Goal: Check status: Check status

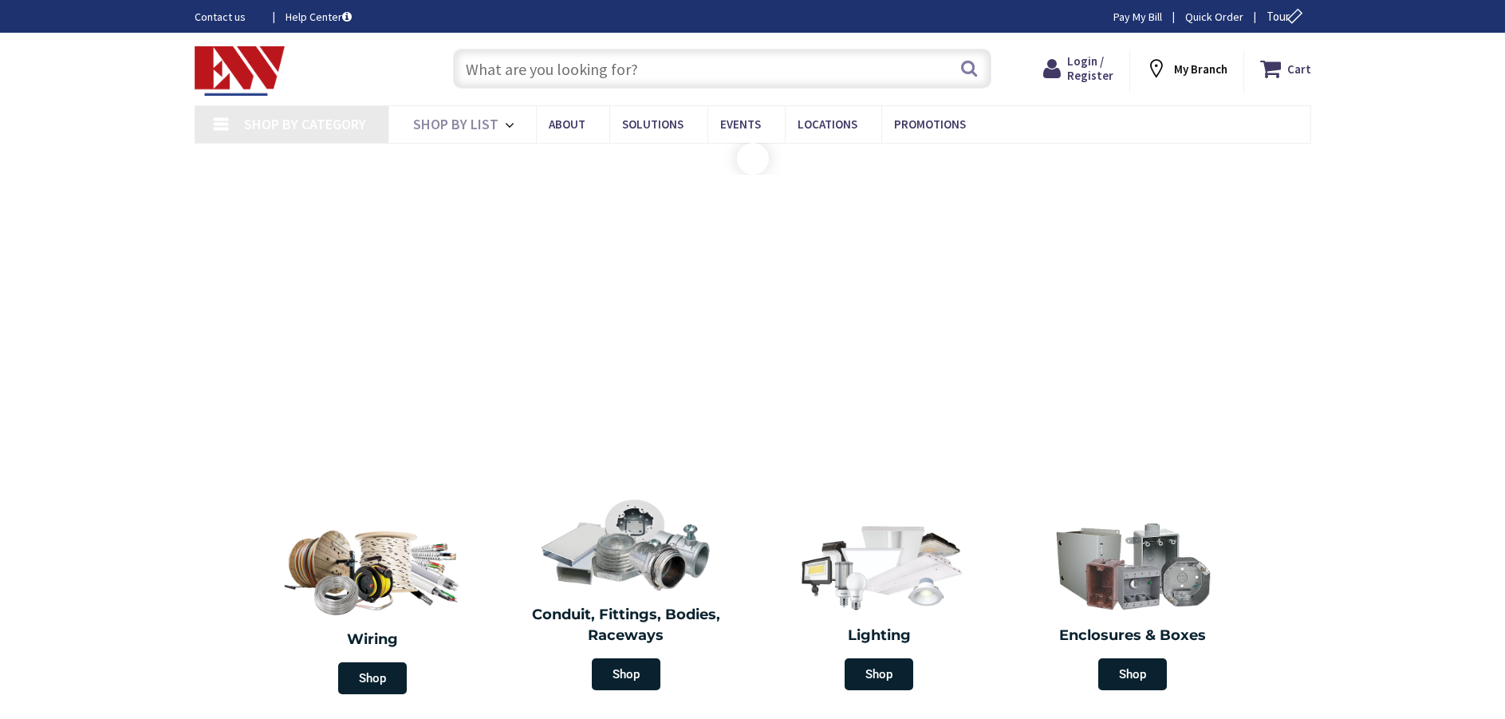
click at [498, 71] on input "text" at bounding box center [722, 69] width 538 height 40
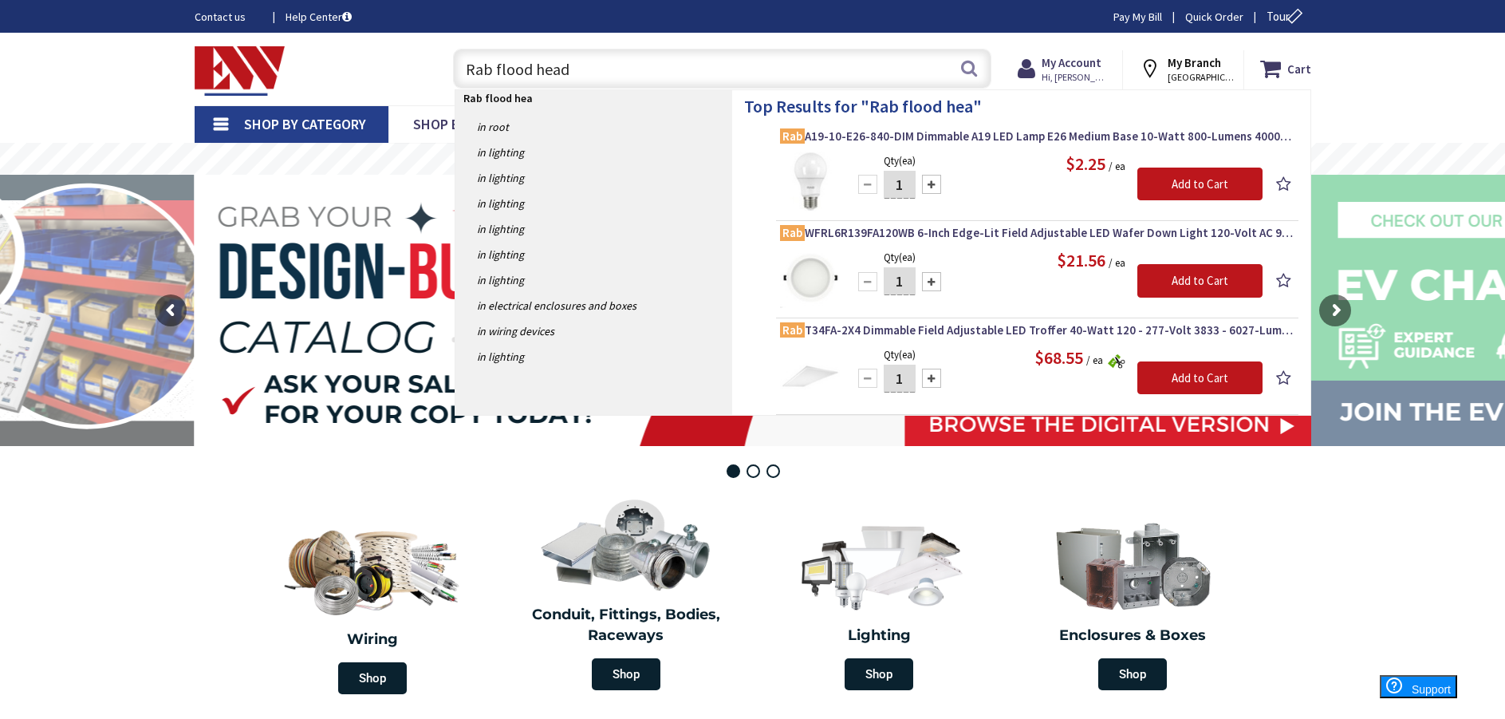
type input "Rab flood heads"
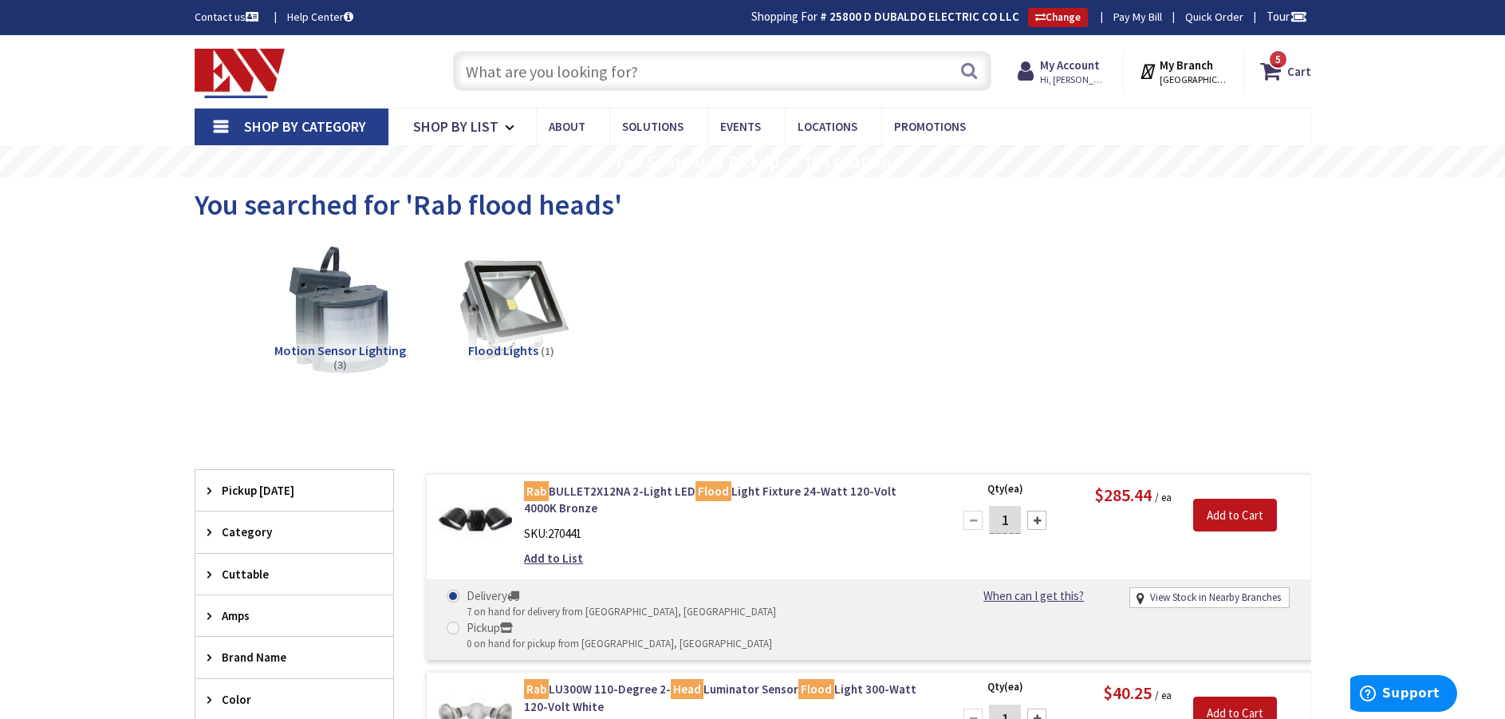
click at [526, 69] on input "text" at bounding box center [722, 71] width 538 height 40
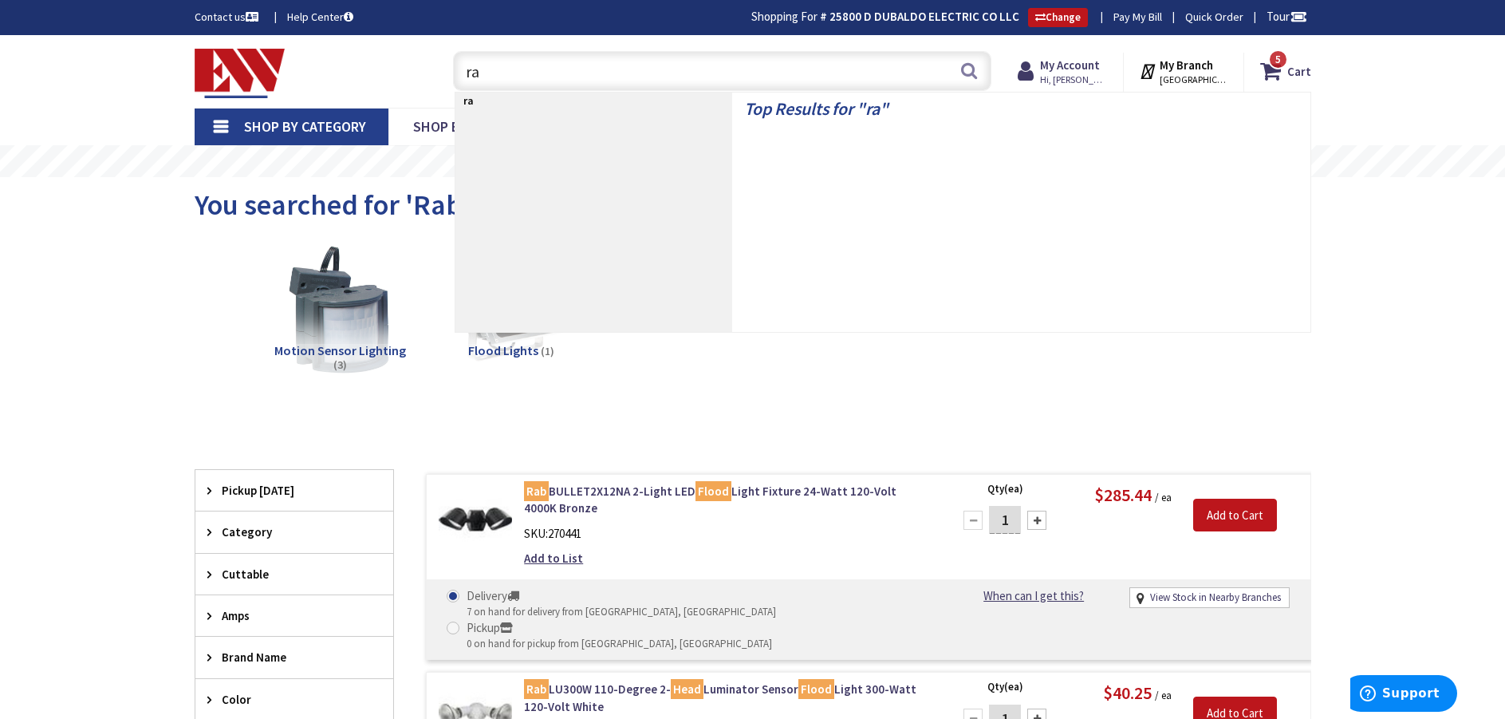
type input "rab"
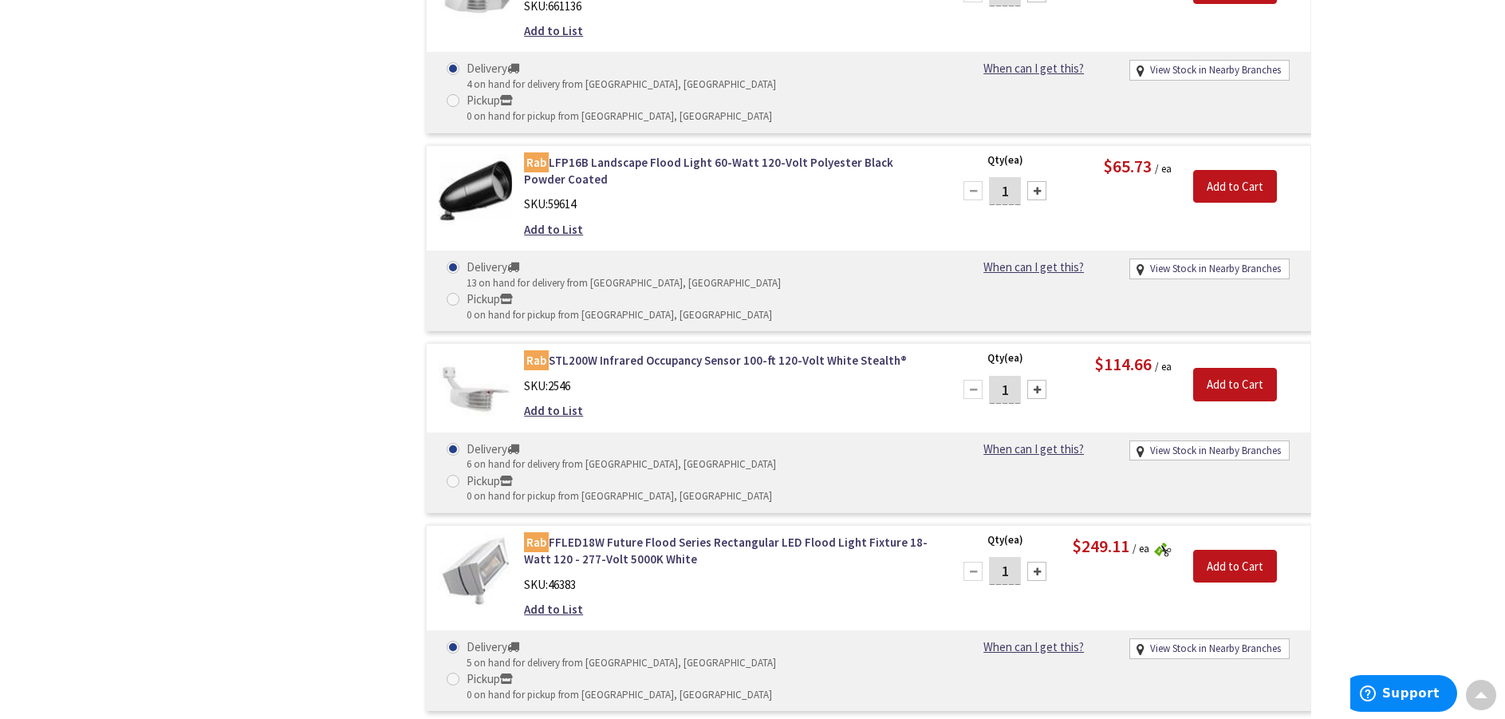
scroll to position [24144, 0]
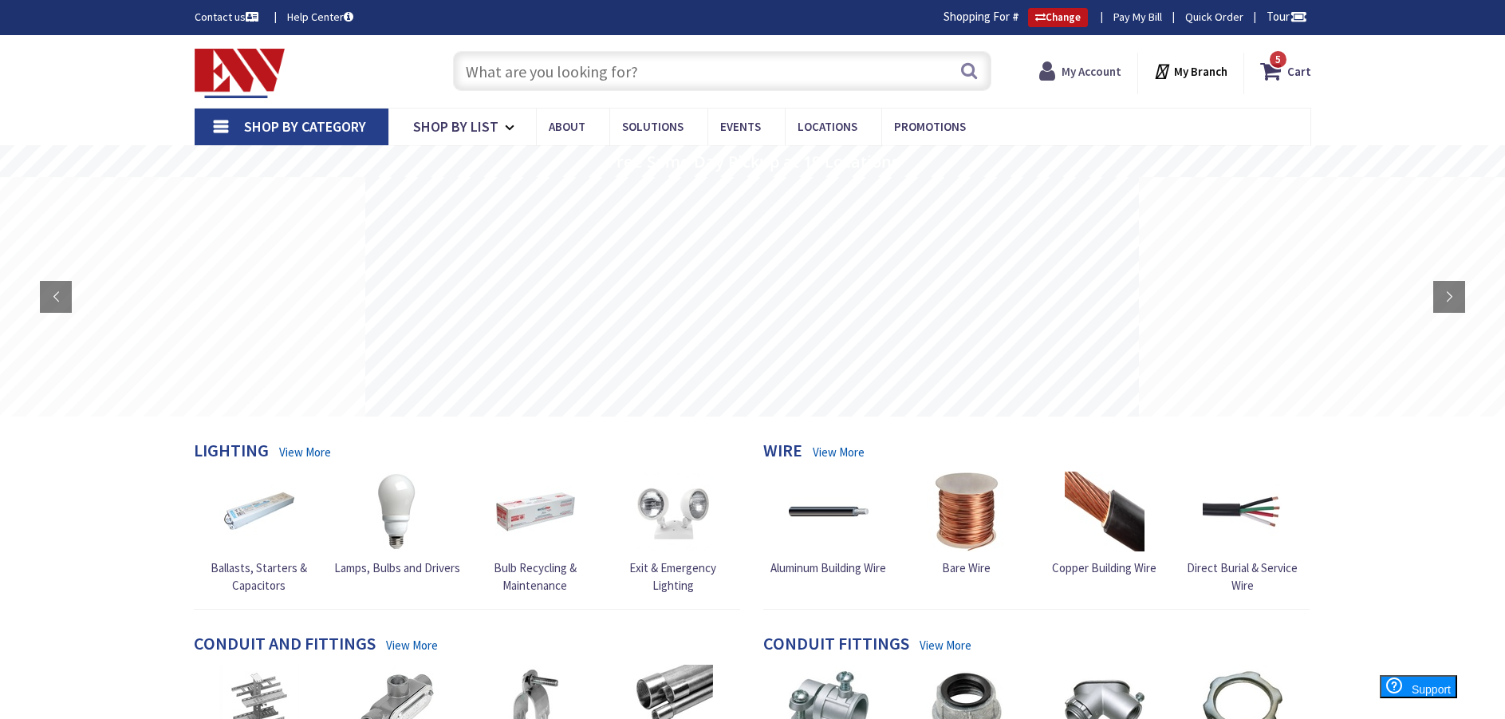
click at [1079, 72] on strong "My Account" at bounding box center [1091, 71] width 60 height 15
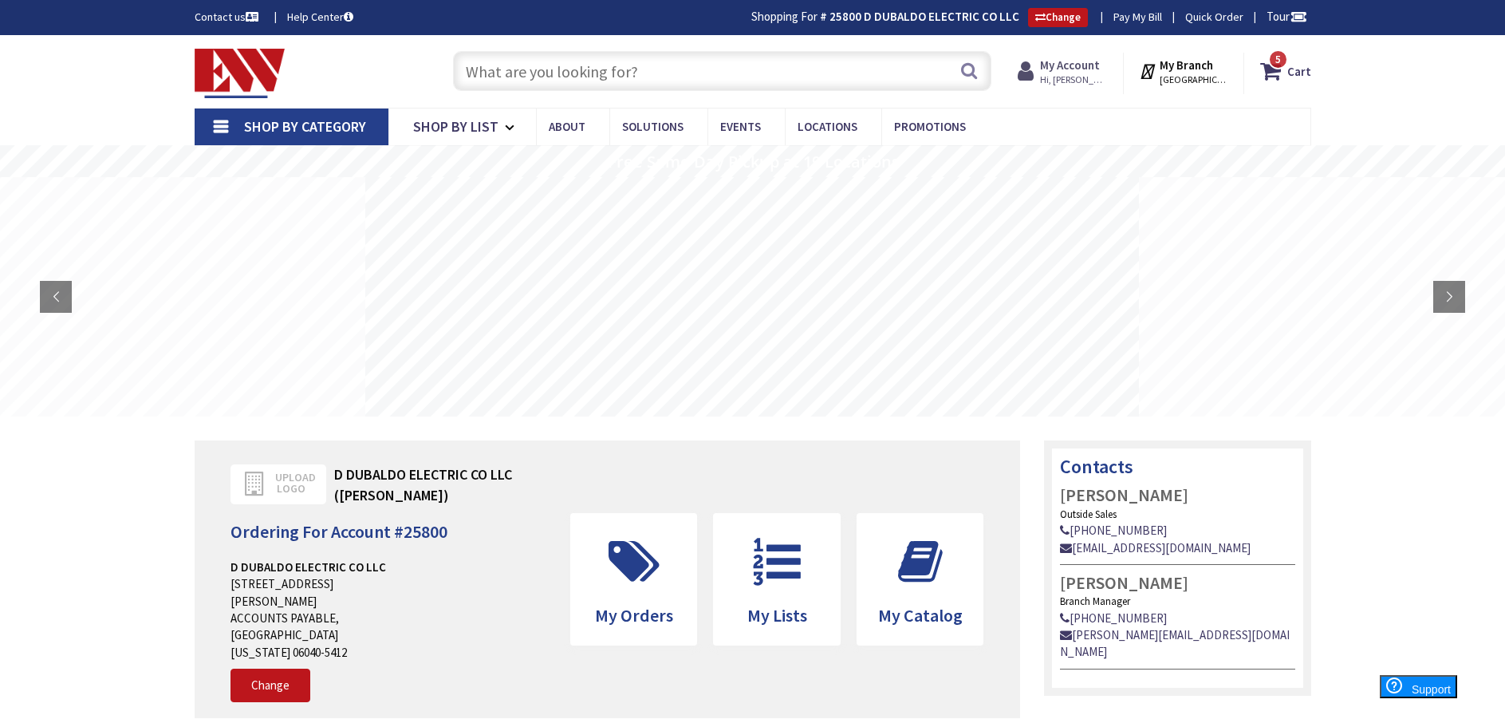
click at [1040, 74] on icon at bounding box center [1029, 71] width 22 height 29
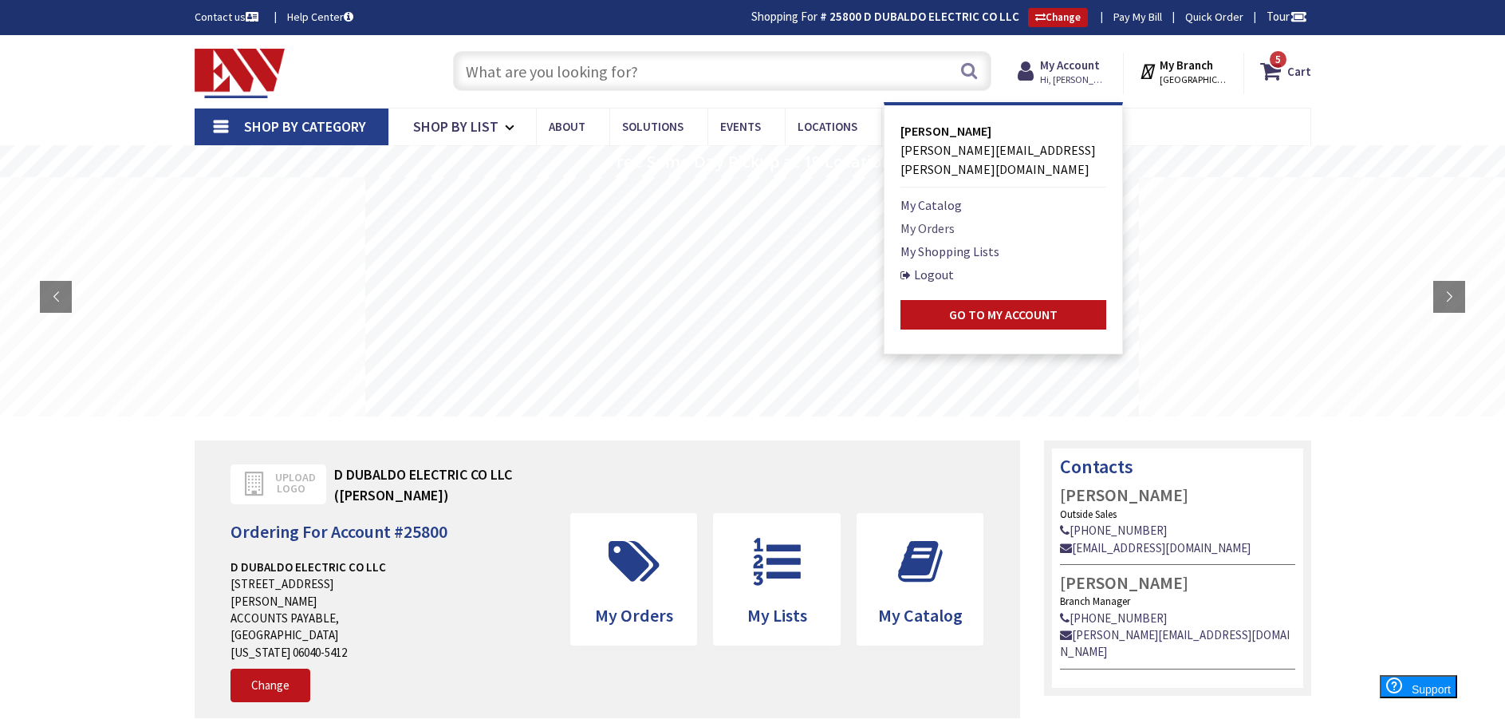
click at [931, 219] on link "My Orders" at bounding box center [927, 228] width 54 height 19
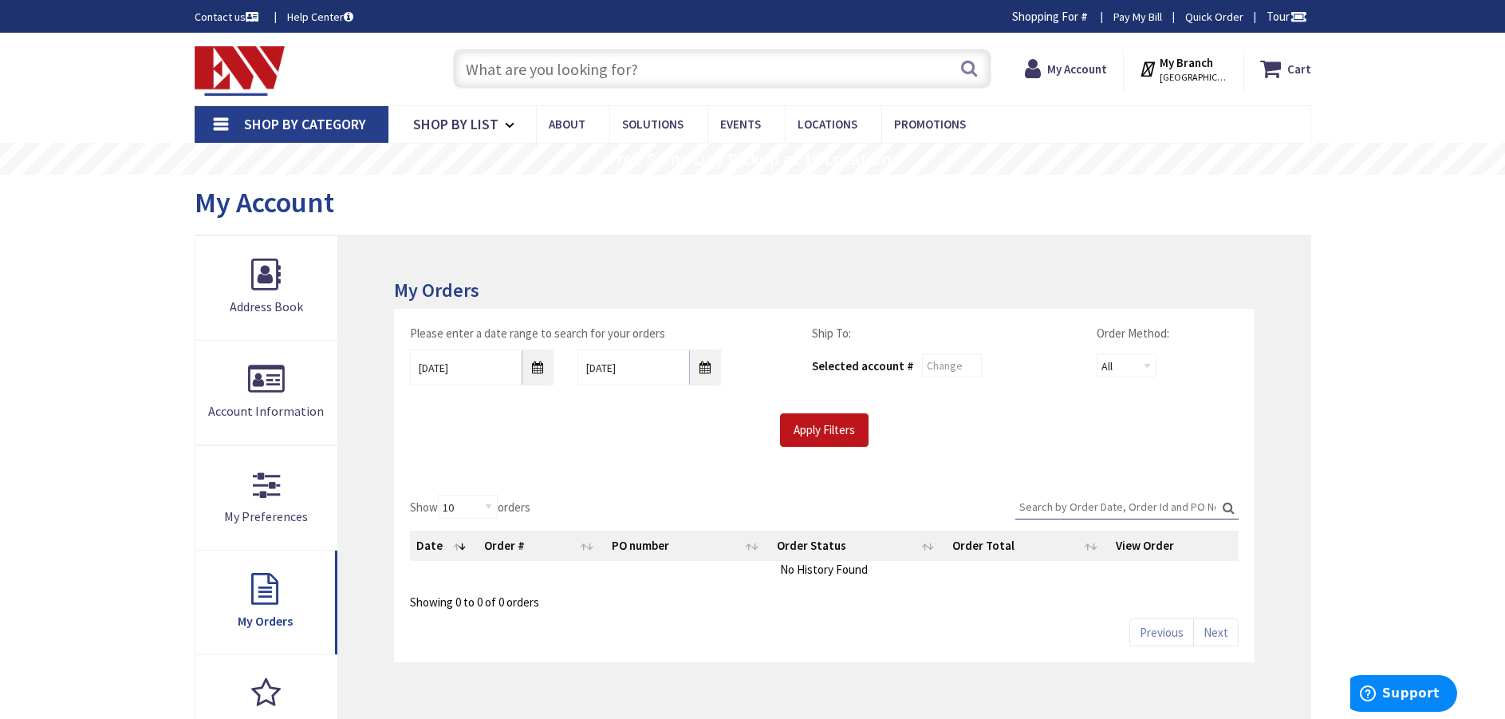
click at [1041, 503] on input "Search:" at bounding box center [1126, 506] width 223 height 24
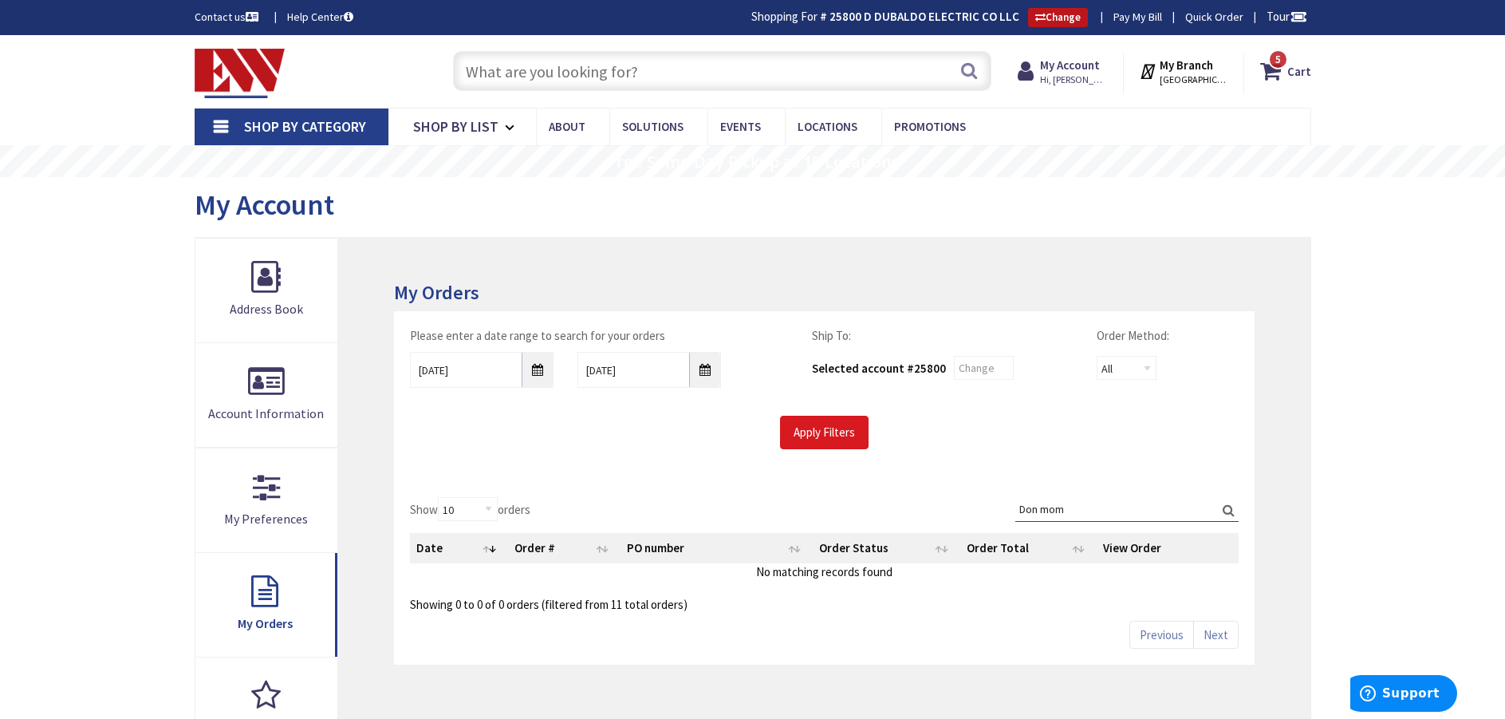
type input "Don mom"
click at [796, 427] on input "Apply Filters" at bounding box center [824, 431] width 89 height 33
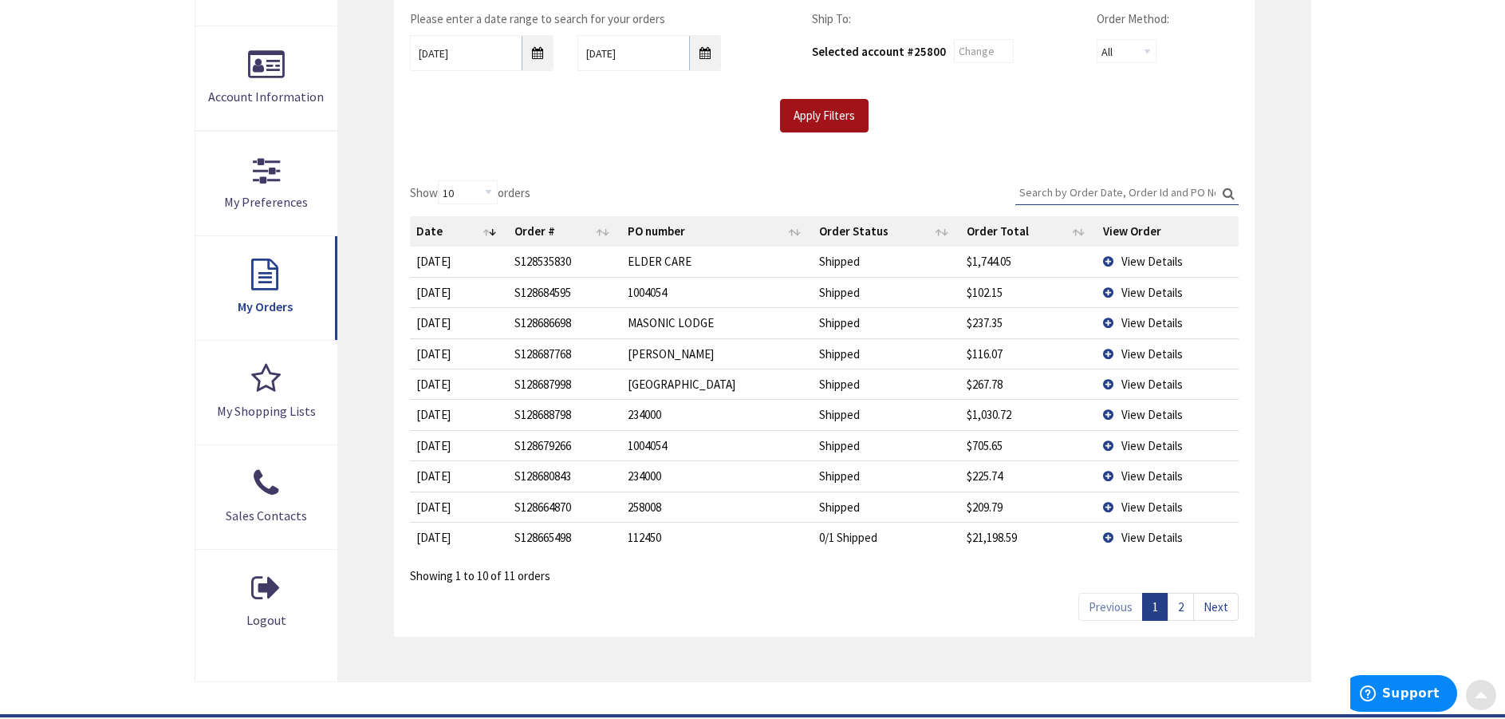
scroll to position [319, 0]
click at [1120, 608] on link "Previous" at bounding box center [1110, 604] width 65 height 28
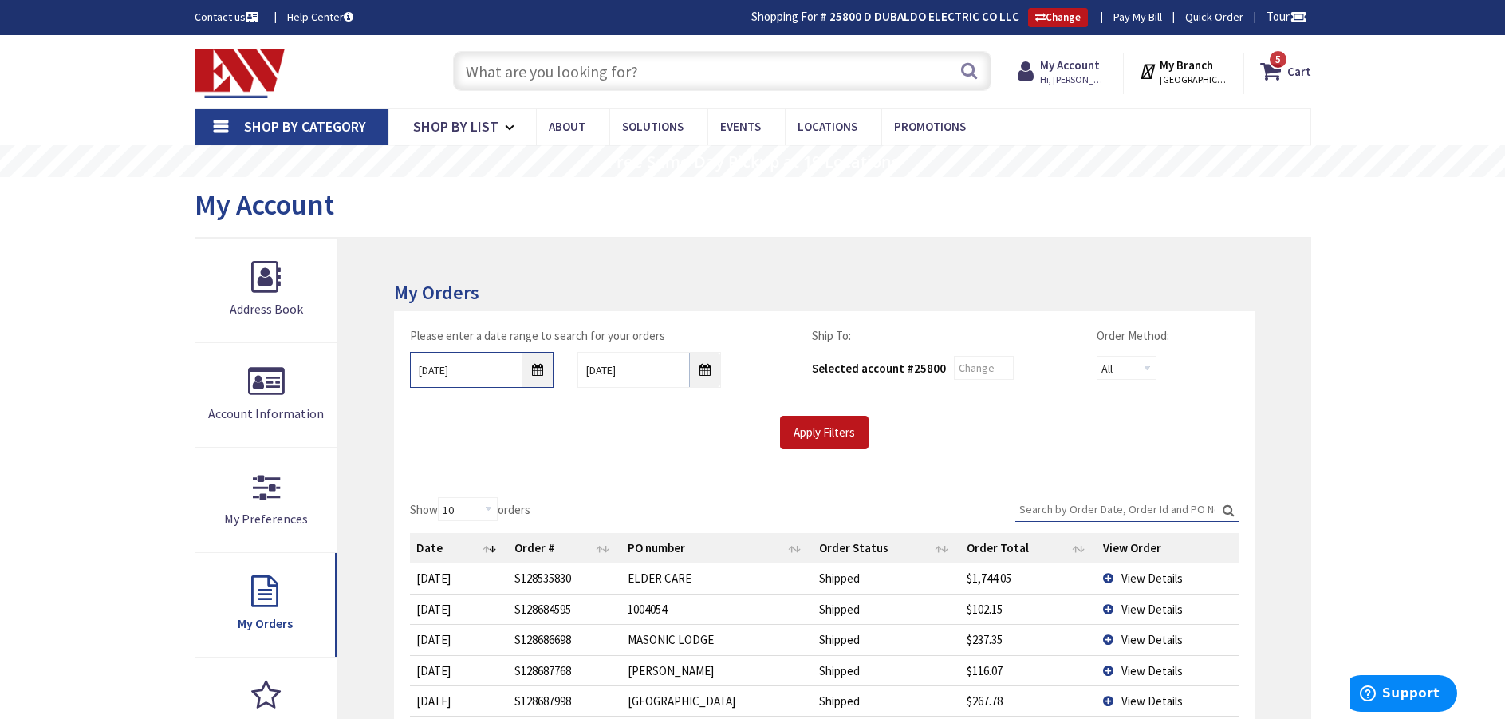
click at [533, 365] on input "8/27/2025" at bounding box center [482, 370] width 144 height 36
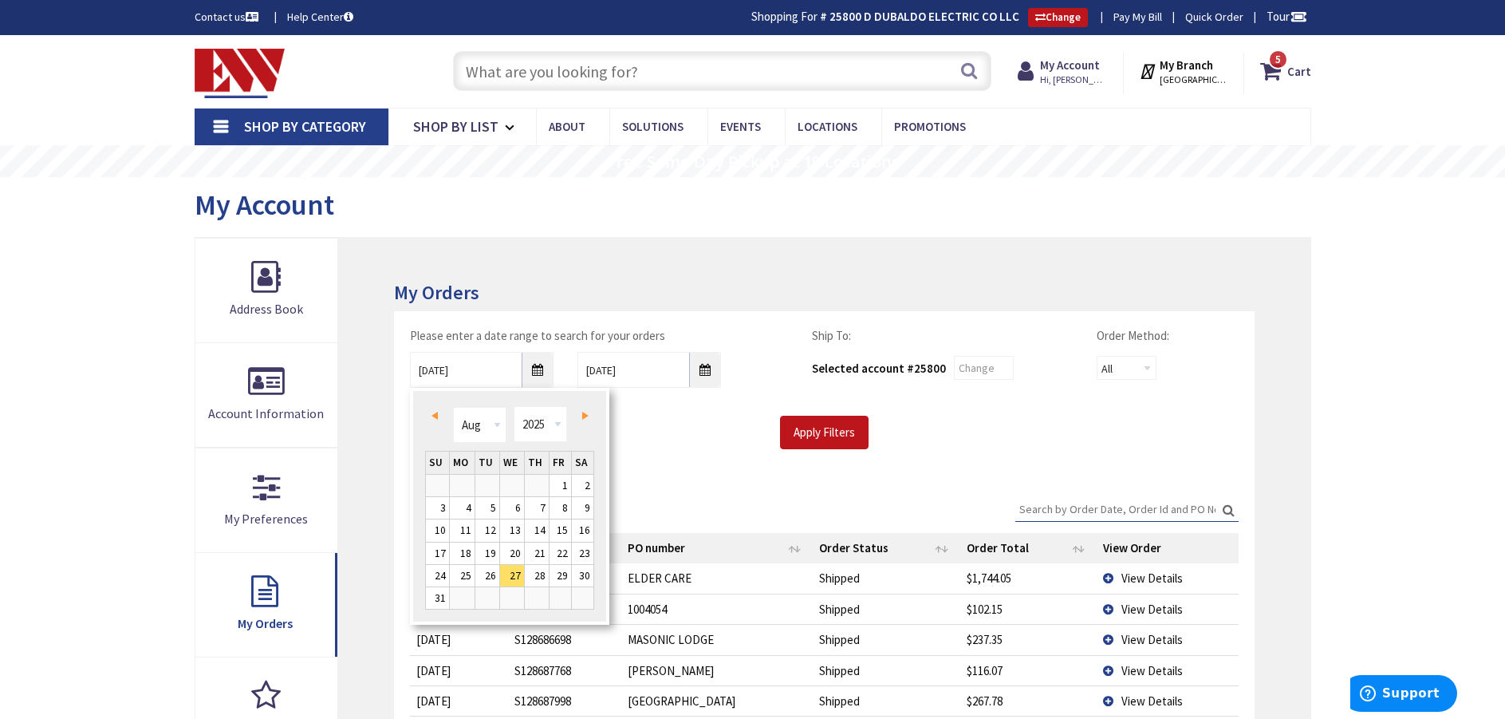
click at [431, 414] on span "Prev" at bounding box center [434, 415] width 6 height 8
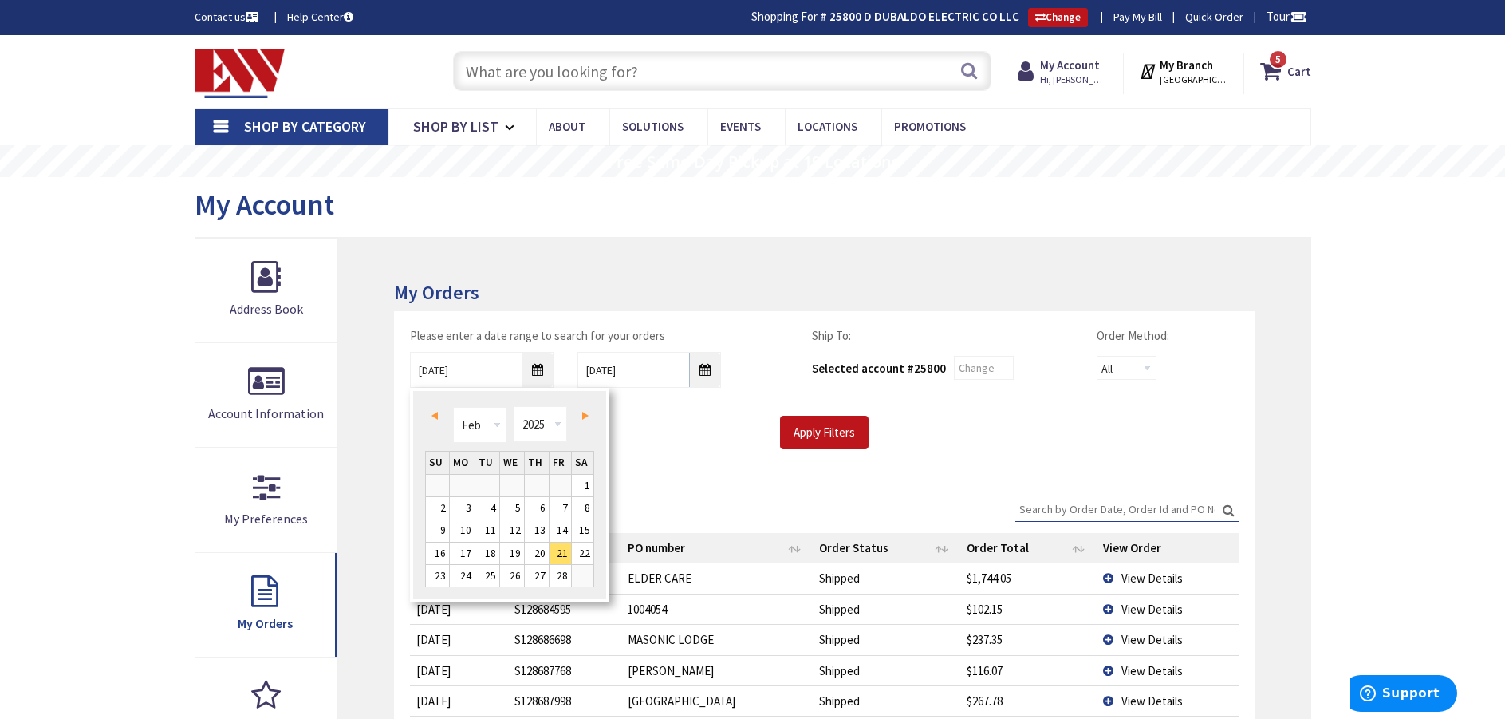
click at [431, 414] on span "Prev" at bounding box center [434, 415] width 6 height 8
click at [819, 423] on input "Apply Filters" at bounding box center [824, 431] width 89 height 33
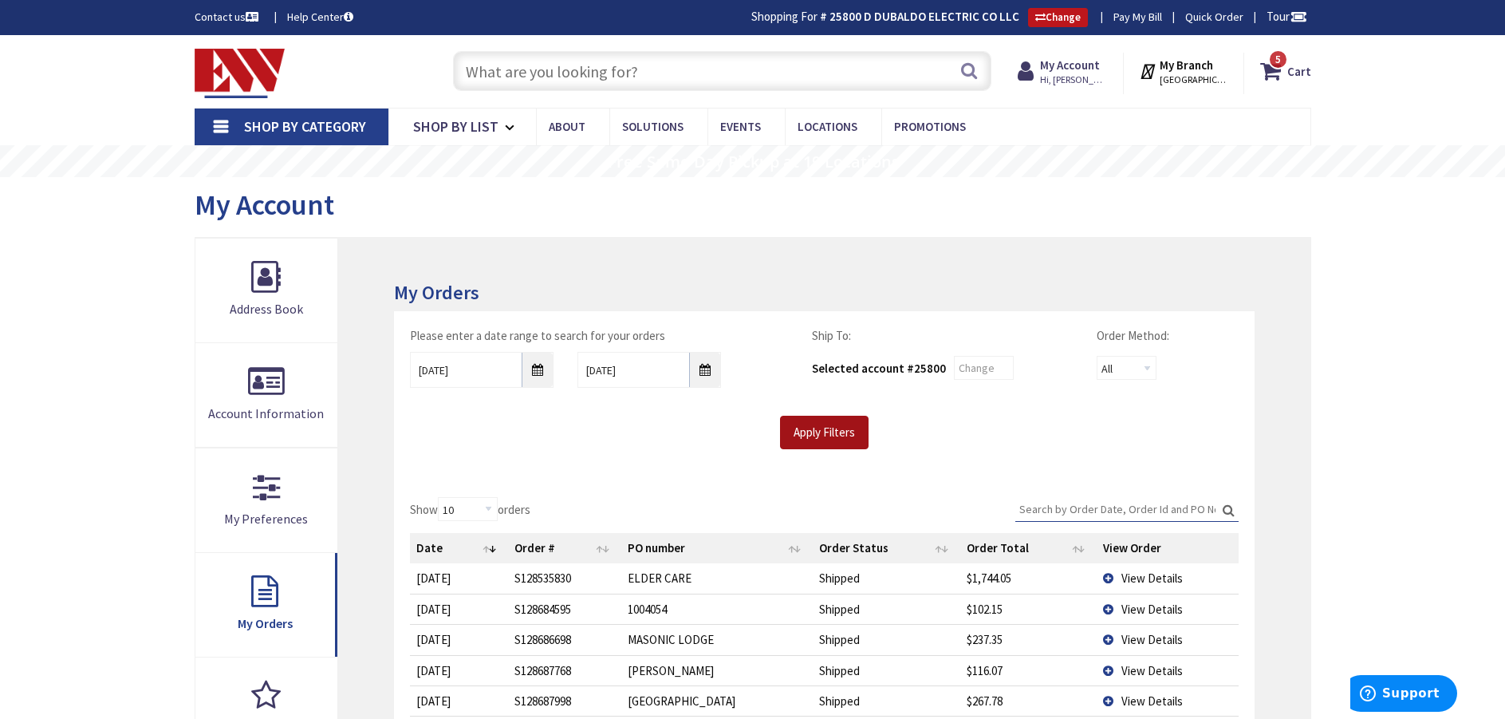
scroll to position [319, 0]
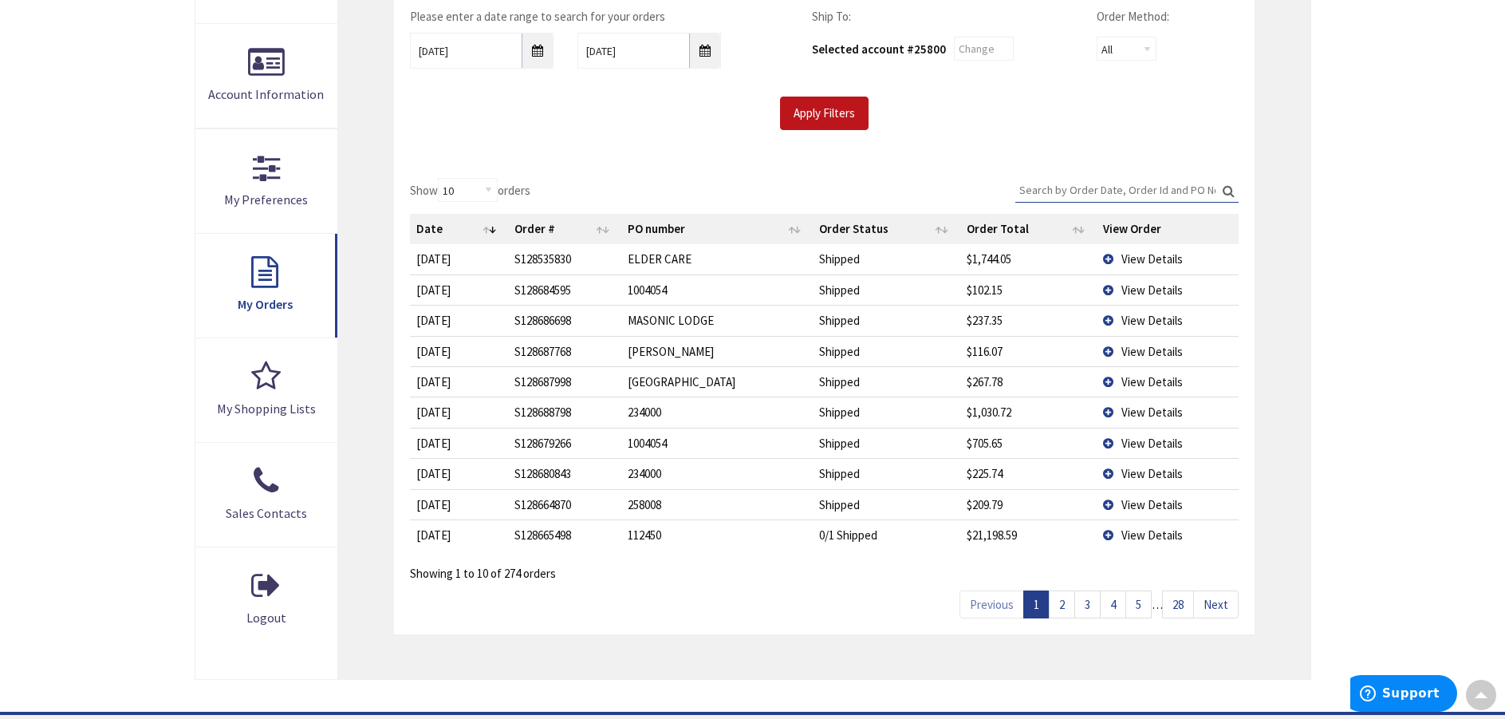
click at [1175, 606] on link "28" at bounding box center [1178, 604] width 32 height 28
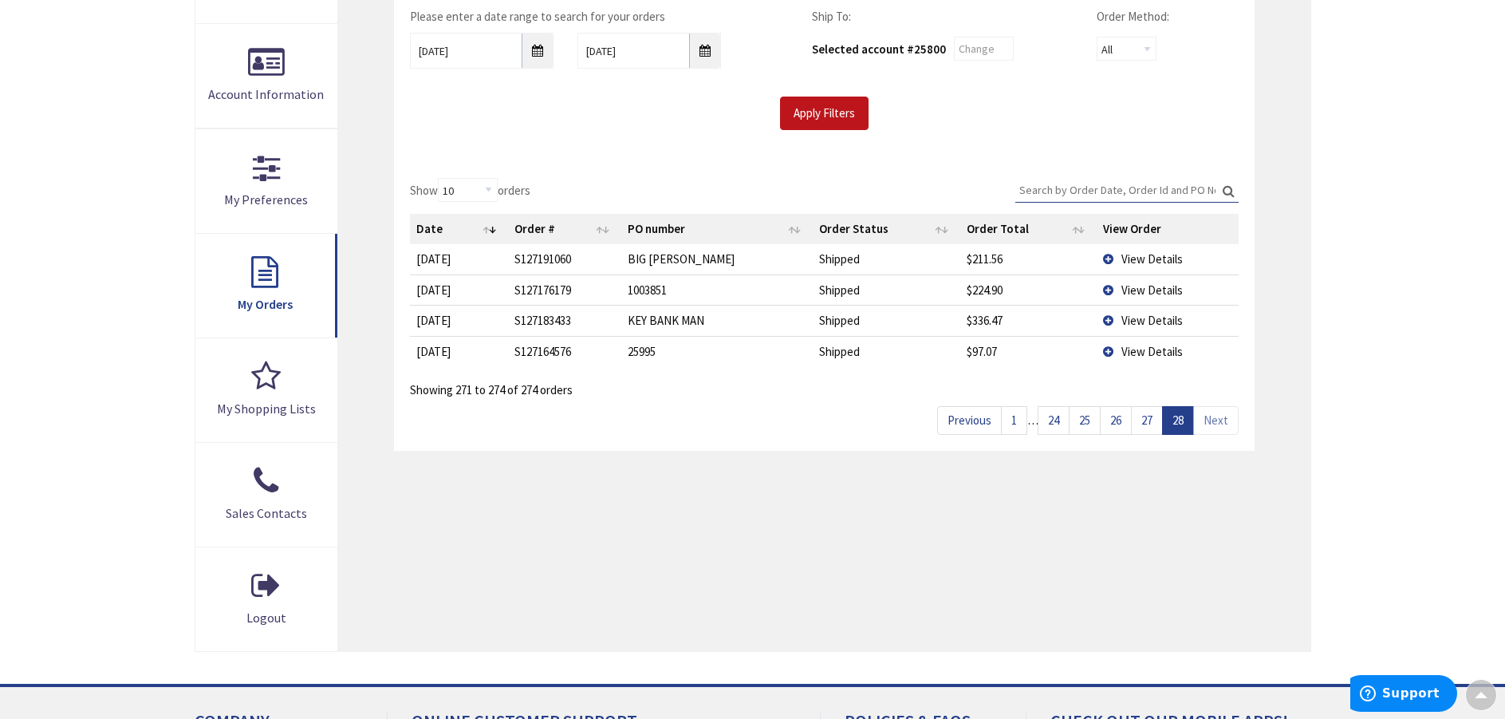
click at [1149, 424] on link "27" at bounding box center [1147, 420] width 32 height 28
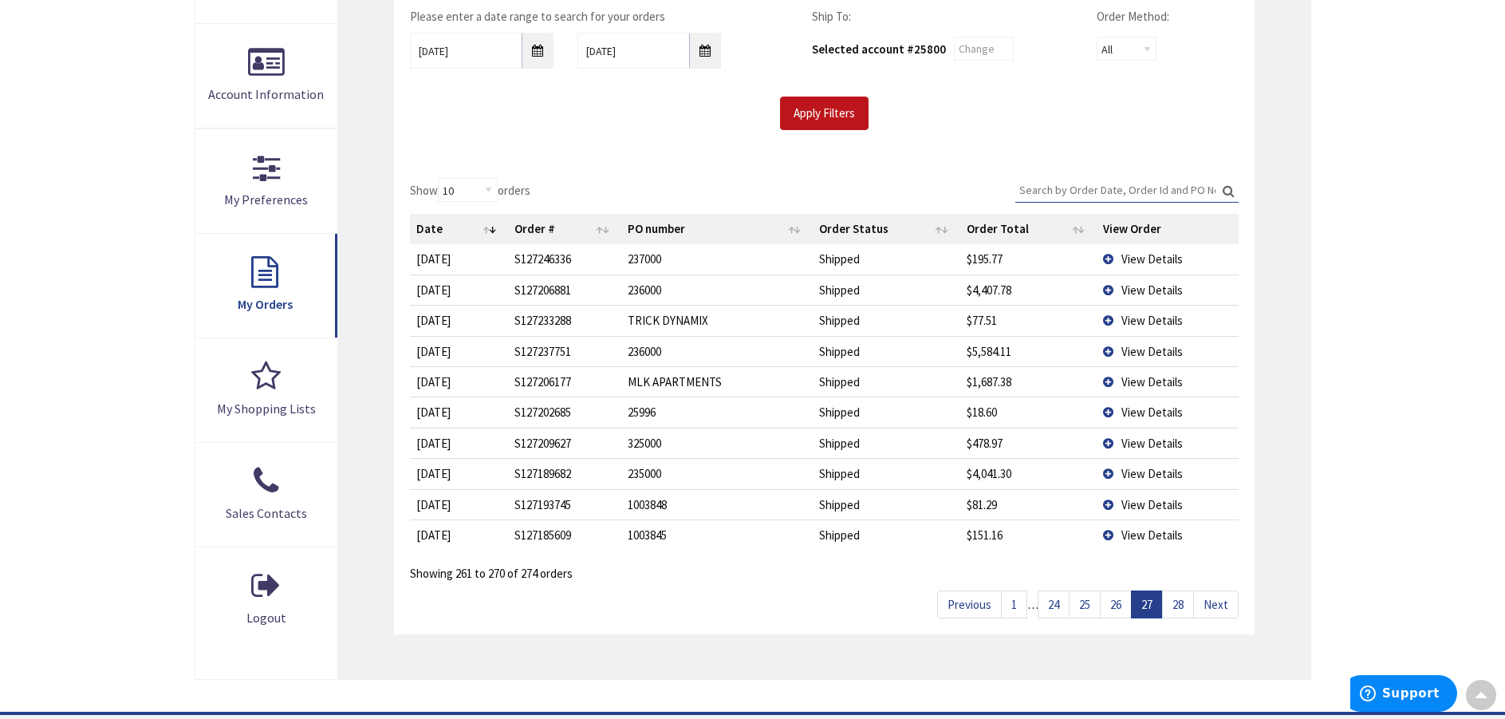
click at [1110, 602] on link "26" at bounding box center [1116, 604] width 32 height 28
click at [1088, 604] on link "25" at bounding box center [1085, 604] width 32 height 28
click at [1057, 604] on link "24" at bounding box center [1054, 604] width 32 height 28
click at [1069, 605] on link "23" at bounding box center [1073, 604] width 32 height 28
click at [1065, 604] on link "22" at bounding box center [1073, 604] width 32 height 28
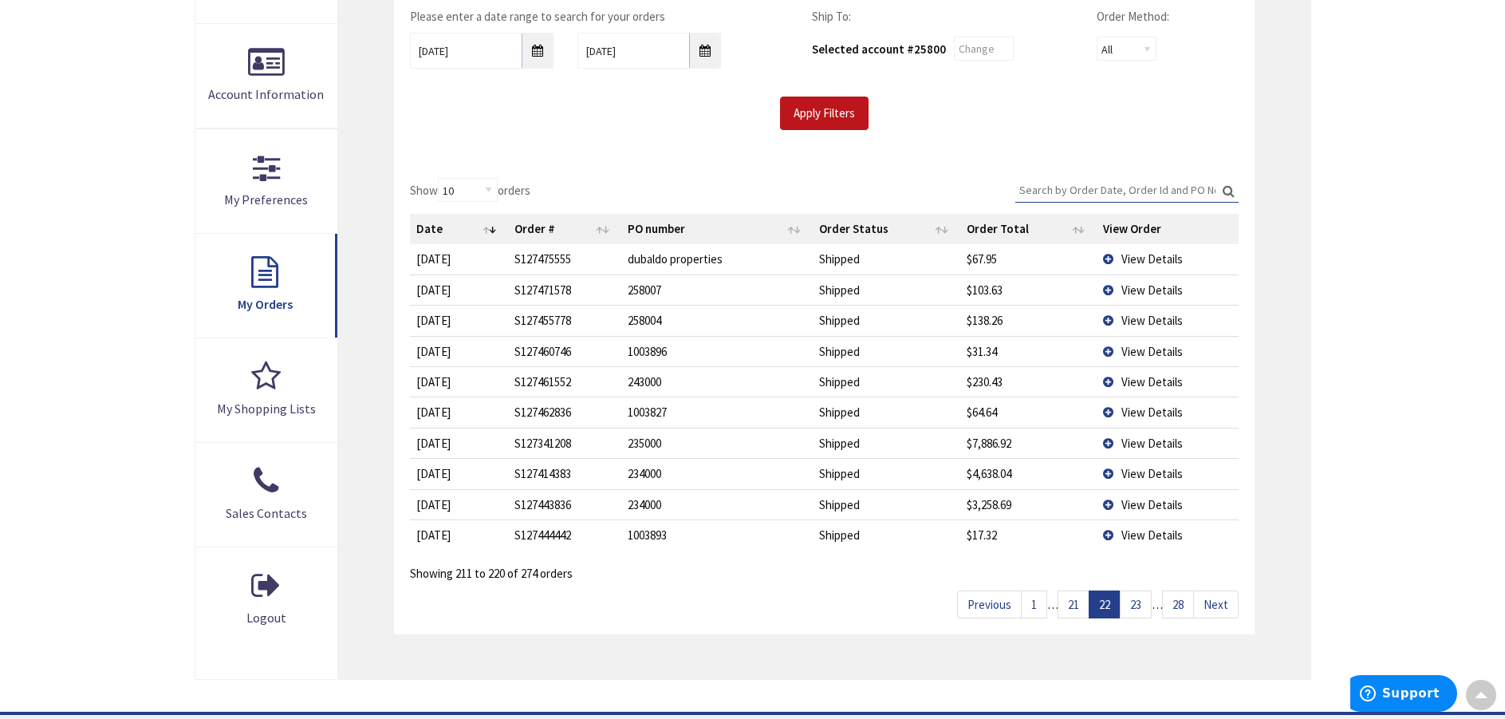
click at [1068, 604] on link "21" at bounding box center [1073, 604] width 32 height 28
click at [1068, 604] on link "20" at bounding box center [1073, 604] width 32 height 28
click at [1068, 604] on link "19" at bounding box center [1073, 604] width 32 height 28
click at [1068, 604] on link "18" at bounding box center [1073, 604] width 32 height 28
click at [1068, 604] on link "17" at bounding box center [1073, 604] width 32 height 28
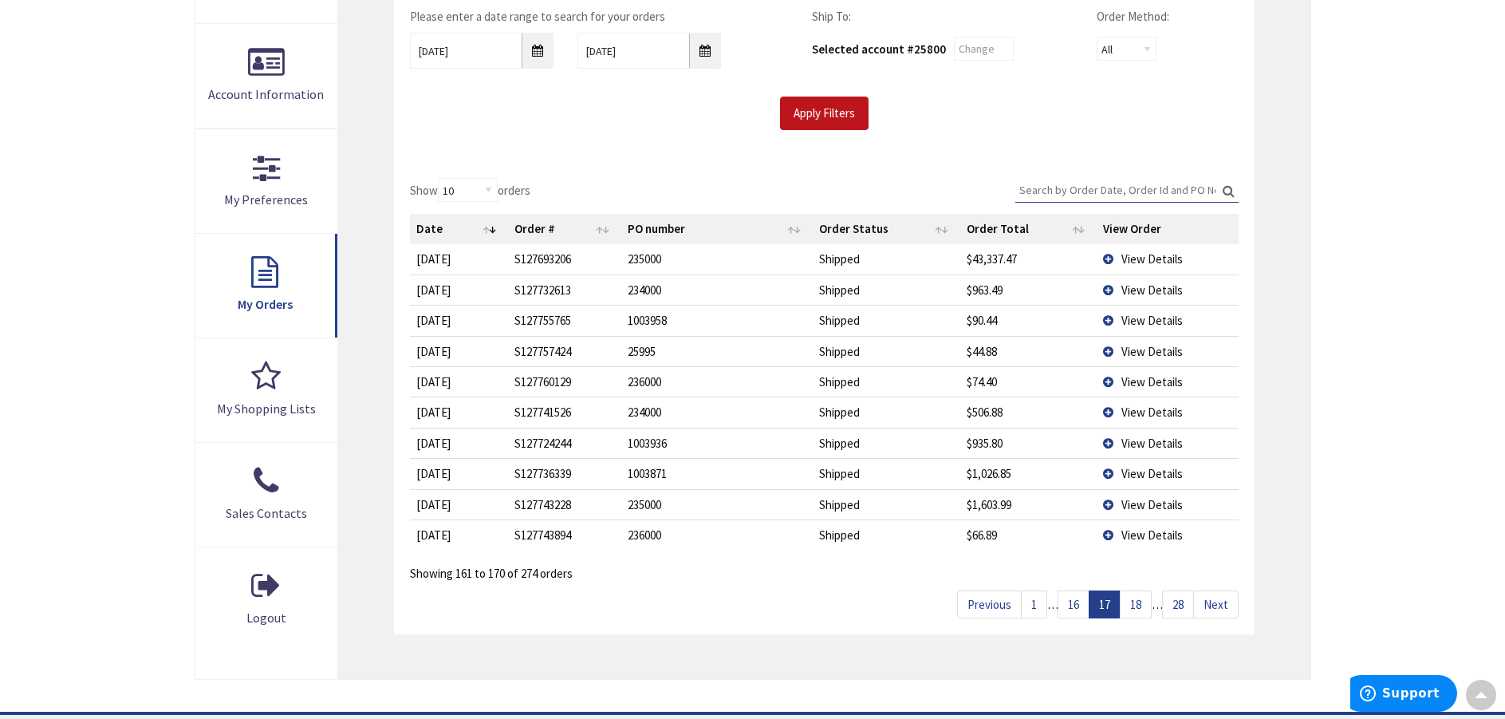
click at [1068, 604] on link "16" at bounding box center [1073, 604] width 32 height 28
click at [1068, 604] on link "15" at bounding box center [1073, 604] width 32 height 28
click at [1068, 604] on link "14" at bounding box center [1073, 604] width 32 height 28
click at [1136, 600] on link "15" at bounding box center [1136, 604] width 32 height 28
click at [1136, 414] on span "View Details" at bounding box center [1151, 411] width 61 height 15
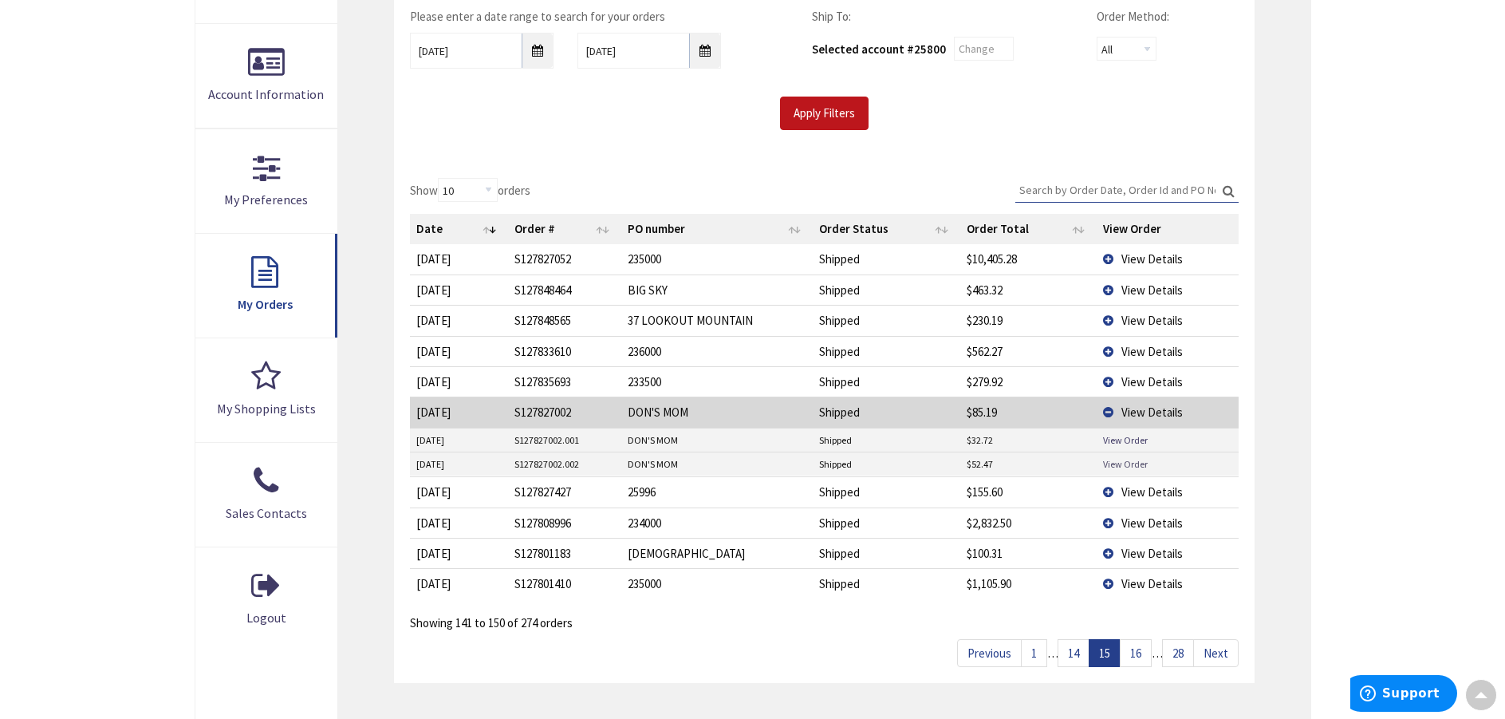
click at [1120, 464] on link "View Order" at bounding box center [1125, 464] width 45 height 14
click at [1071, 656] on link "14" at bounding box center [1073, 653] width 32 height 28
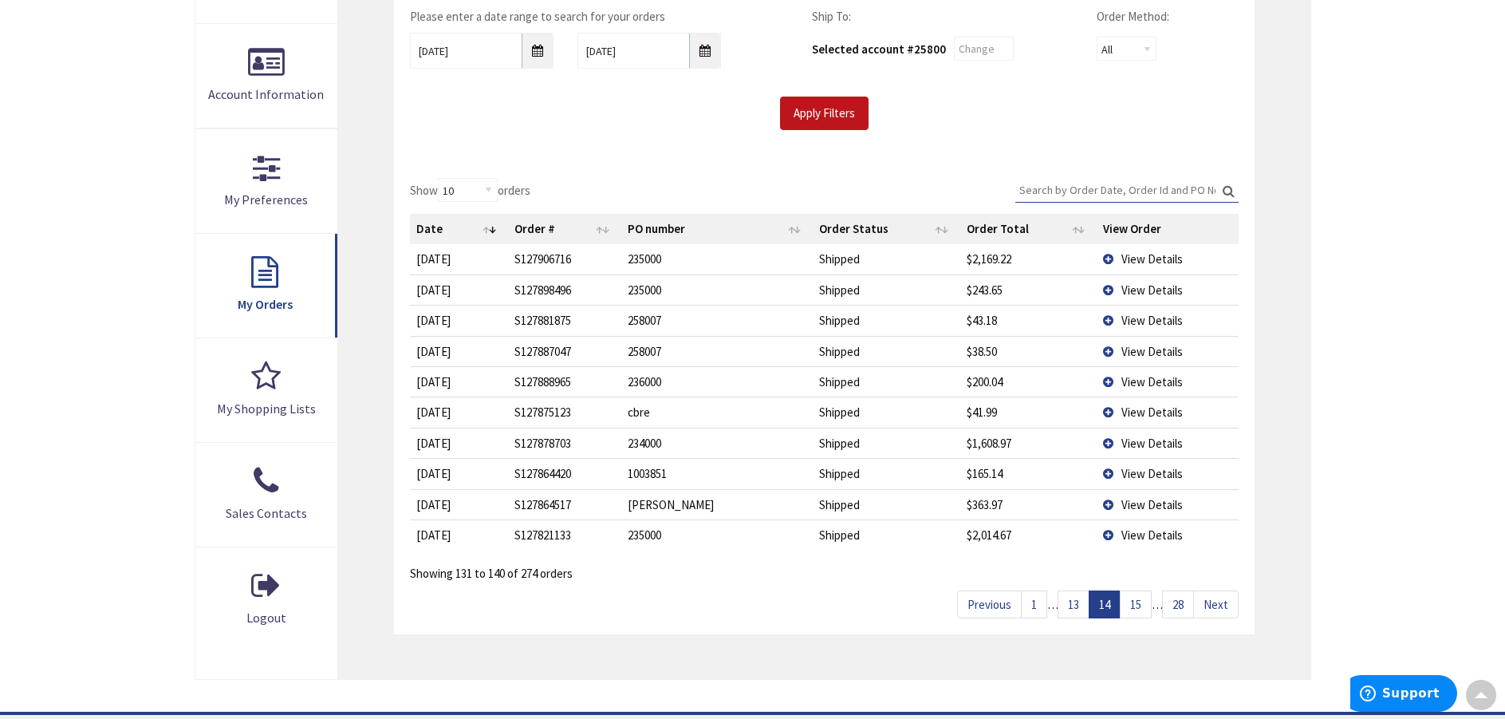
click at [1073, 618] on link "13" at bounding box center [1073, 604] width 32 height 28
click at [1072, 606] on link "12" at bounding box center [1073, 604] width 32 height 28
click at [1072, 608] on link "11" at bounding box center [1073, 604] width 32 height 28
click at [1139, 507] on span "View Details" at bounding box center [1151, 504] width 61 height 15
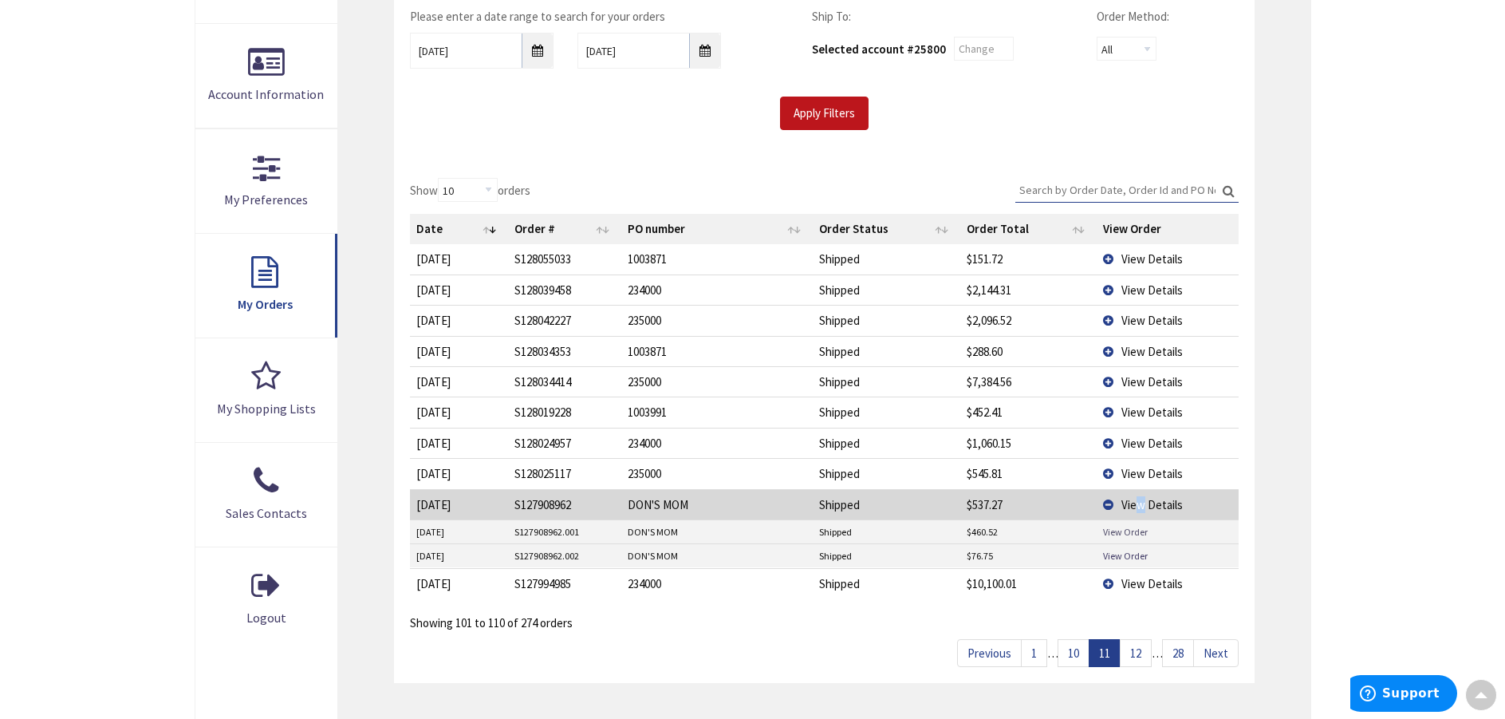
click at [1131, 531] on link "View Order" at bounding box center [1125, 532] width 45 height 14
click at [1069, 654] on link "10" at bounding box center [1073, 653] width 32 height 28
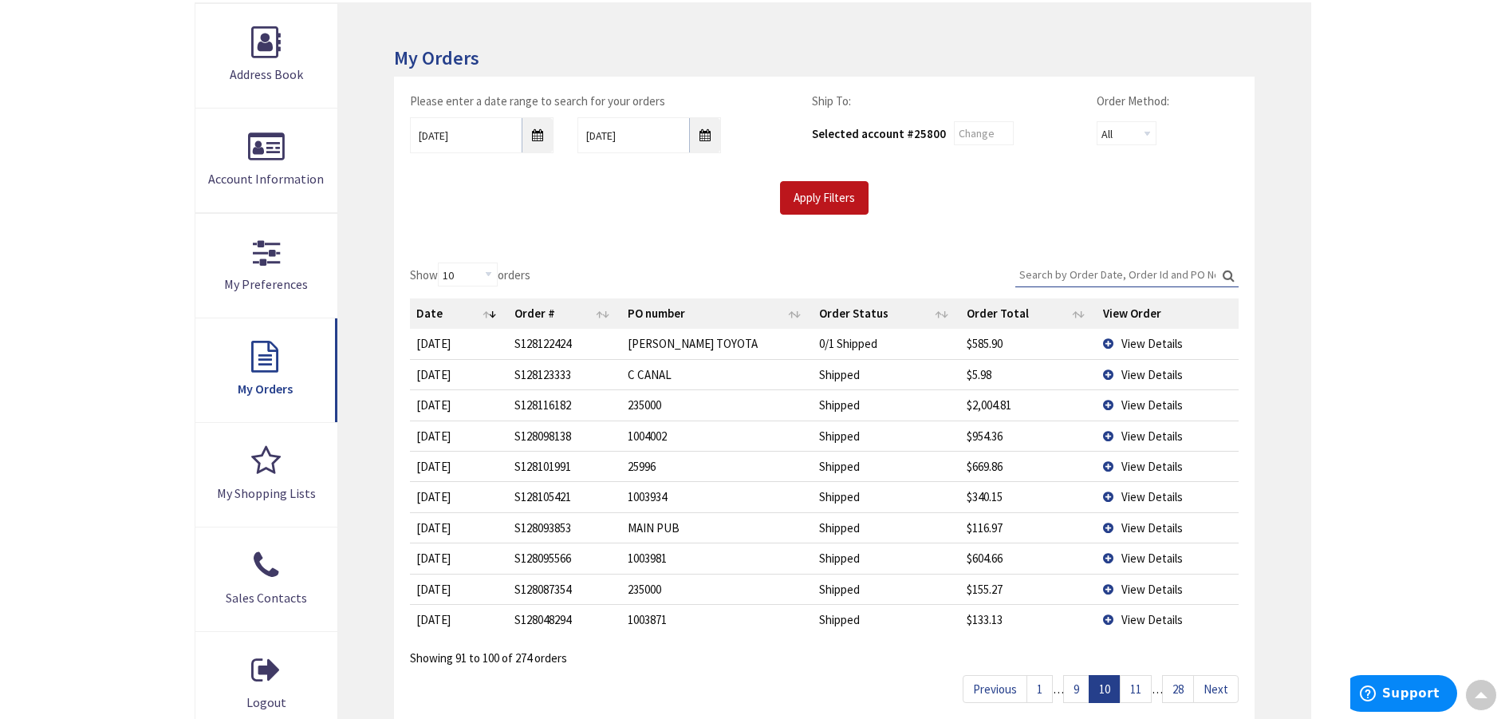
scroll to position [159, 0]
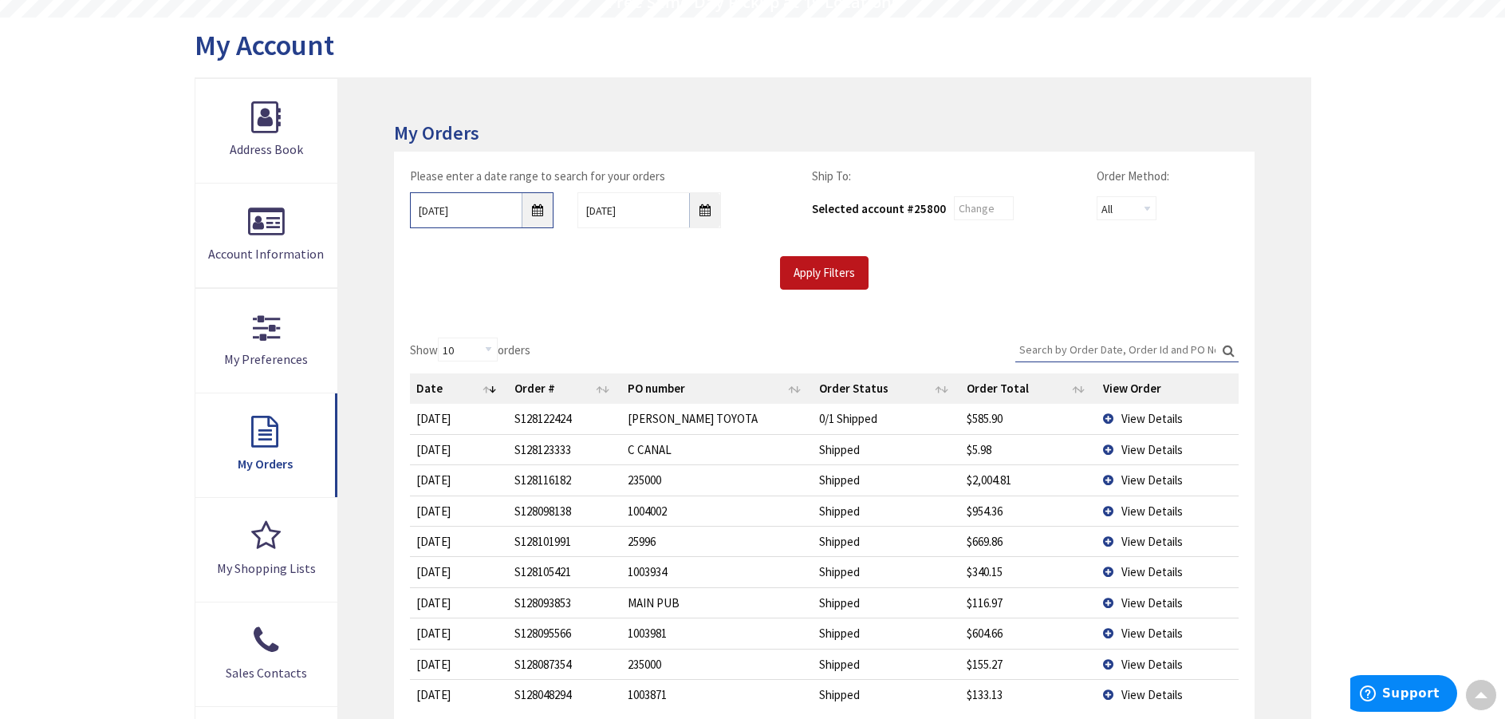
click at [540, 215] on input "01/20/2025" at bounding box center [482, 210] width 144 height 36
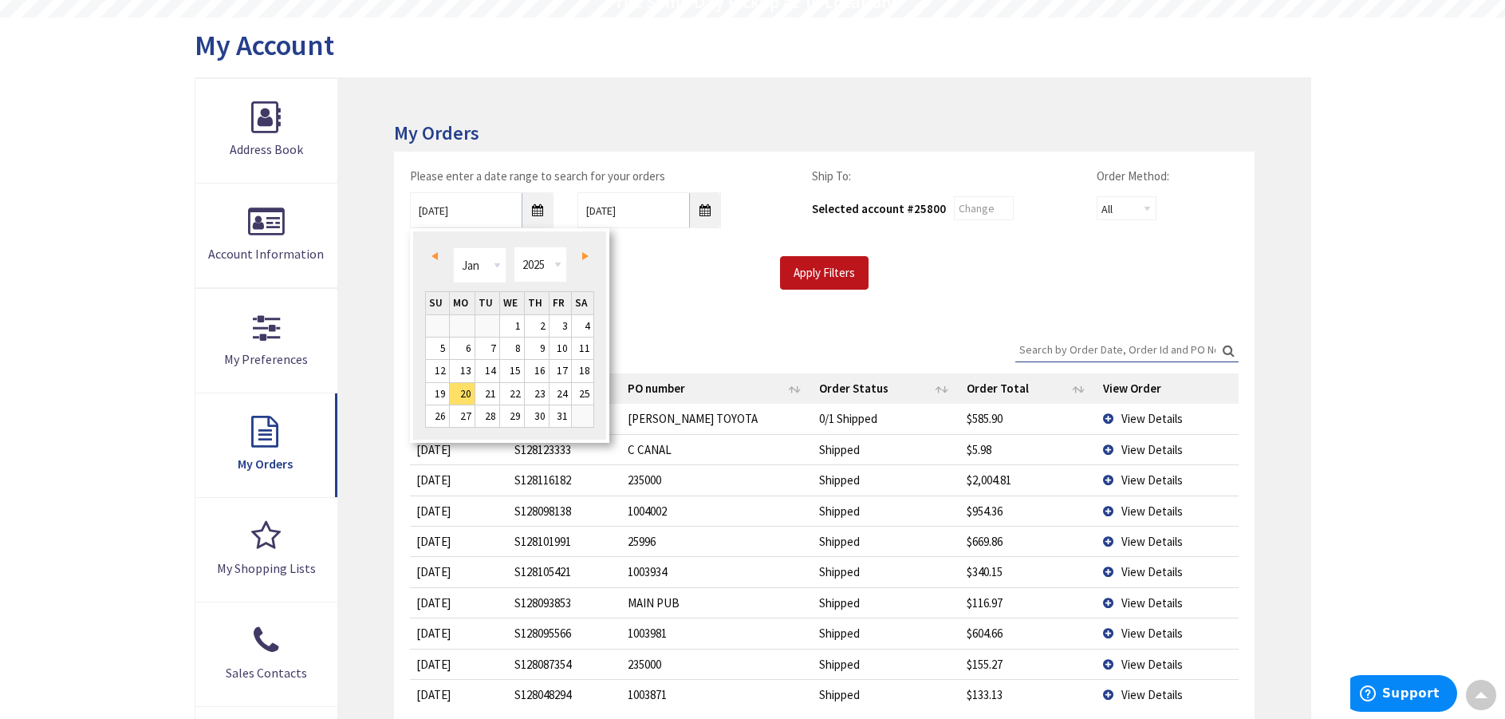
click at [433, 254] on span "Prev" at bounding box center [434, 256] width 6 height 8
type input "09/16/2024"
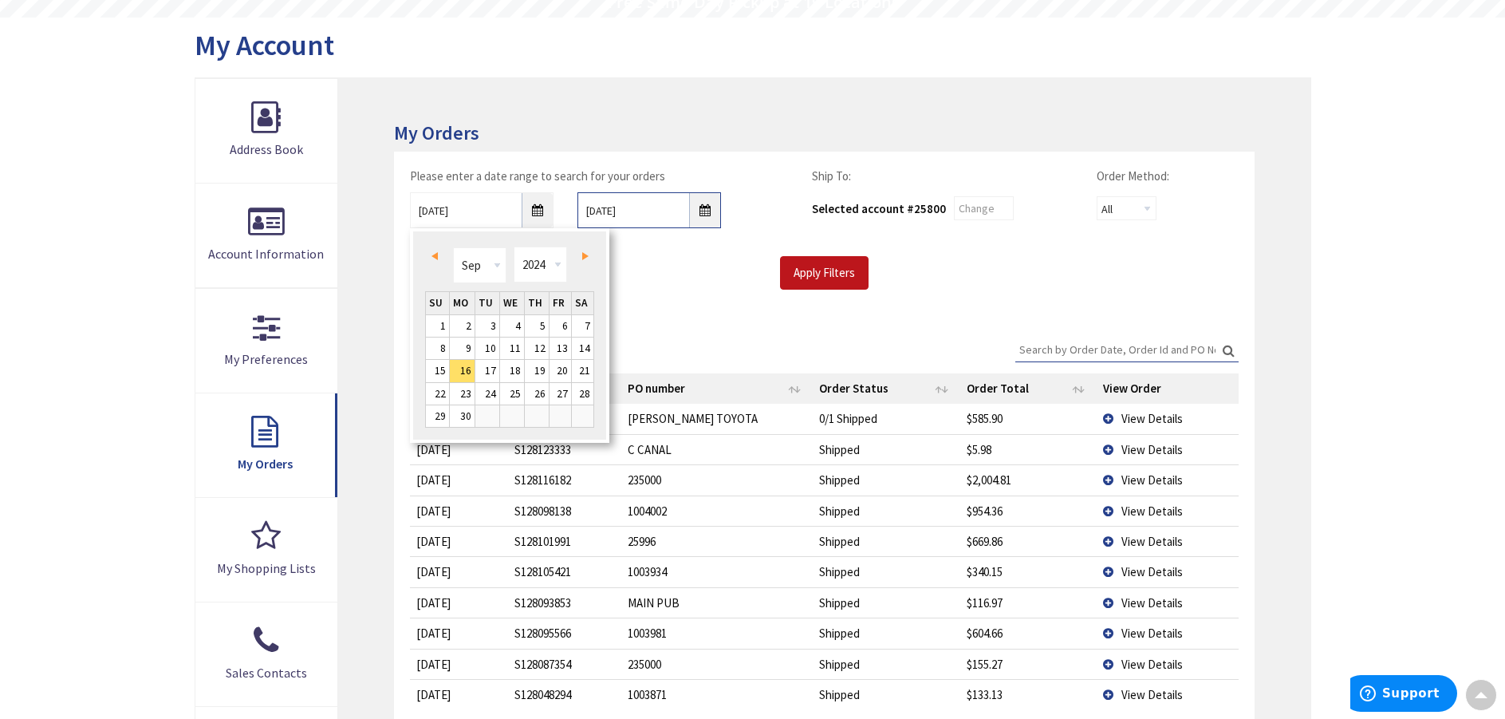
click at [697, 215] on input "9/3/2025" at bounding box center [649, 210] width 144 height 36
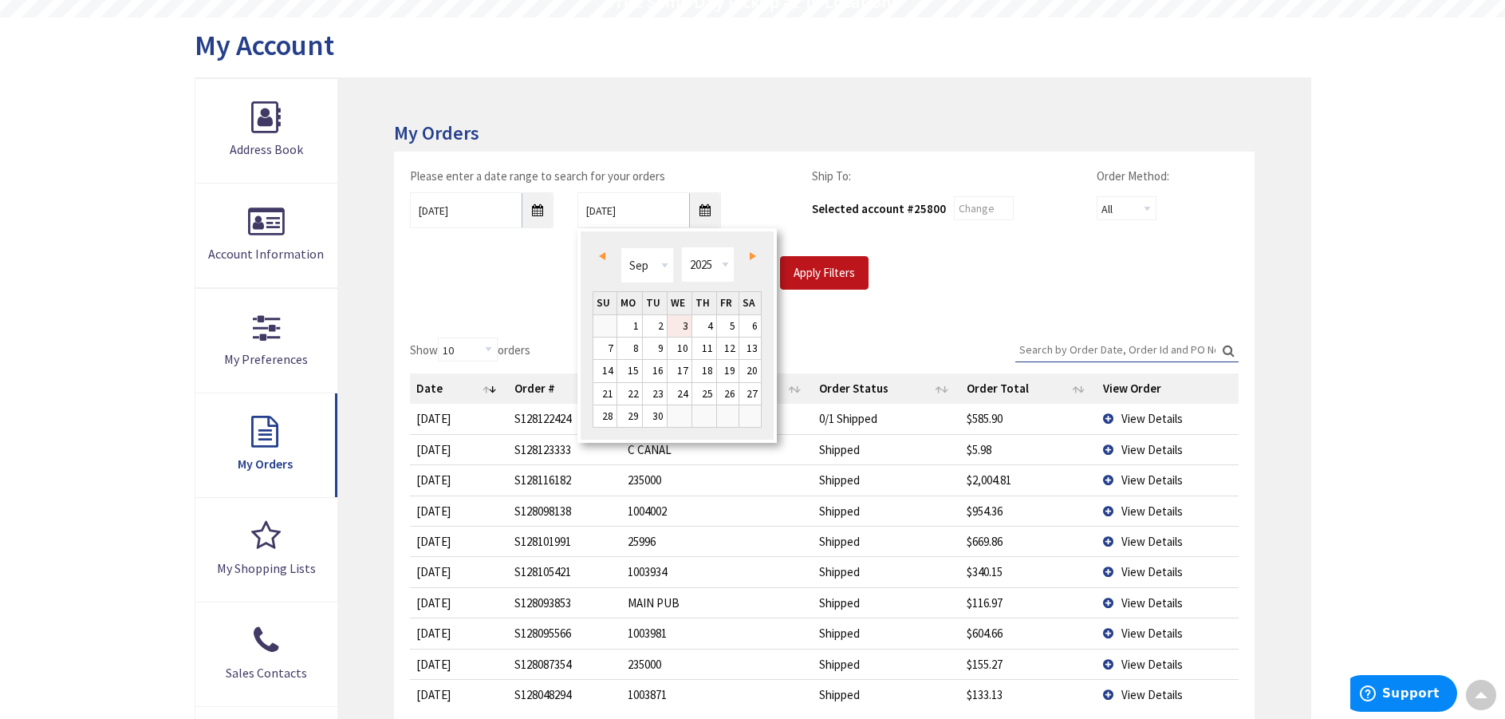
click at [597, 255] on link "Prev" at bounding box center [605, 256] width 22 height 22
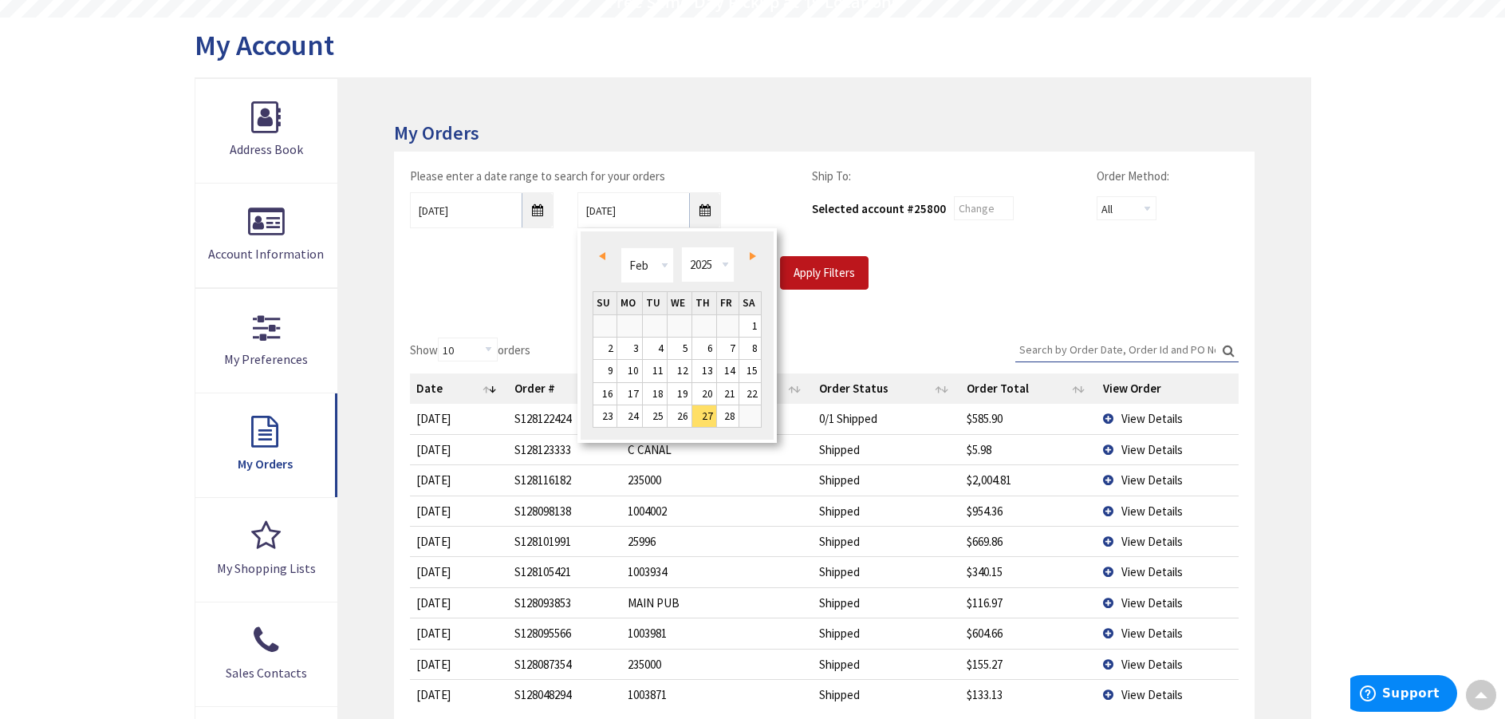
click at [597, 255] on link "Prev" at bounding box center [605, 256] width 22 height 22
click at [746, 255] on link "Next" at bounding box center [749, 256] width 22 height 22
type input "01/24/2025"
click at [795, 263] on input "Apply Filters" at bounding box center [824, 272] width 89 height 33
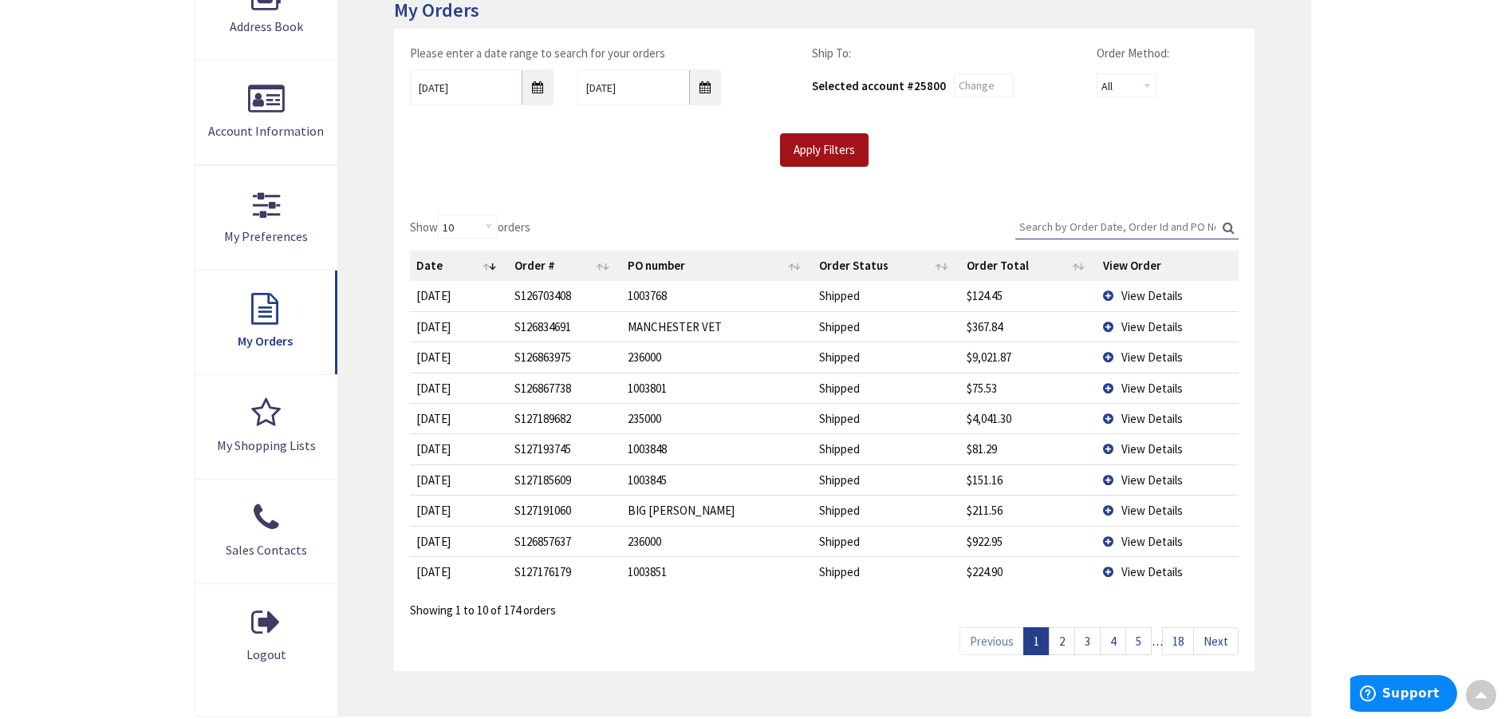
scroll to position [478, 0]
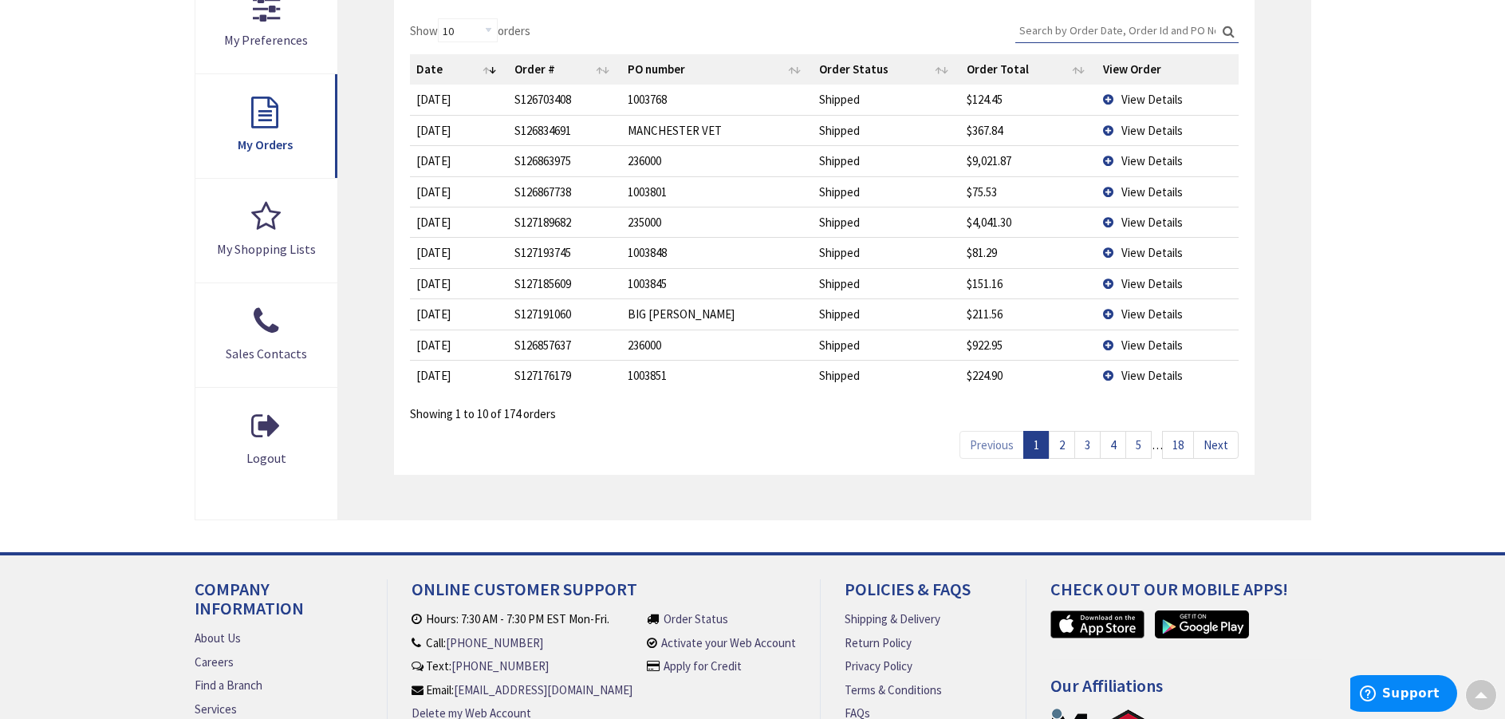
click at [1060, 451] on link "2" at bounding box center [1062, 445] width 26 height 28
click at [1089, 447] on link "3" at bounding box center [1087, 445] width 26 height 28
click at [1112, 443] on link "4" at bounding box center [1113, 445] width 26 height 28
click at [1133, 443] on link "5" at bounding box center [1138, 445] width 26 height 28
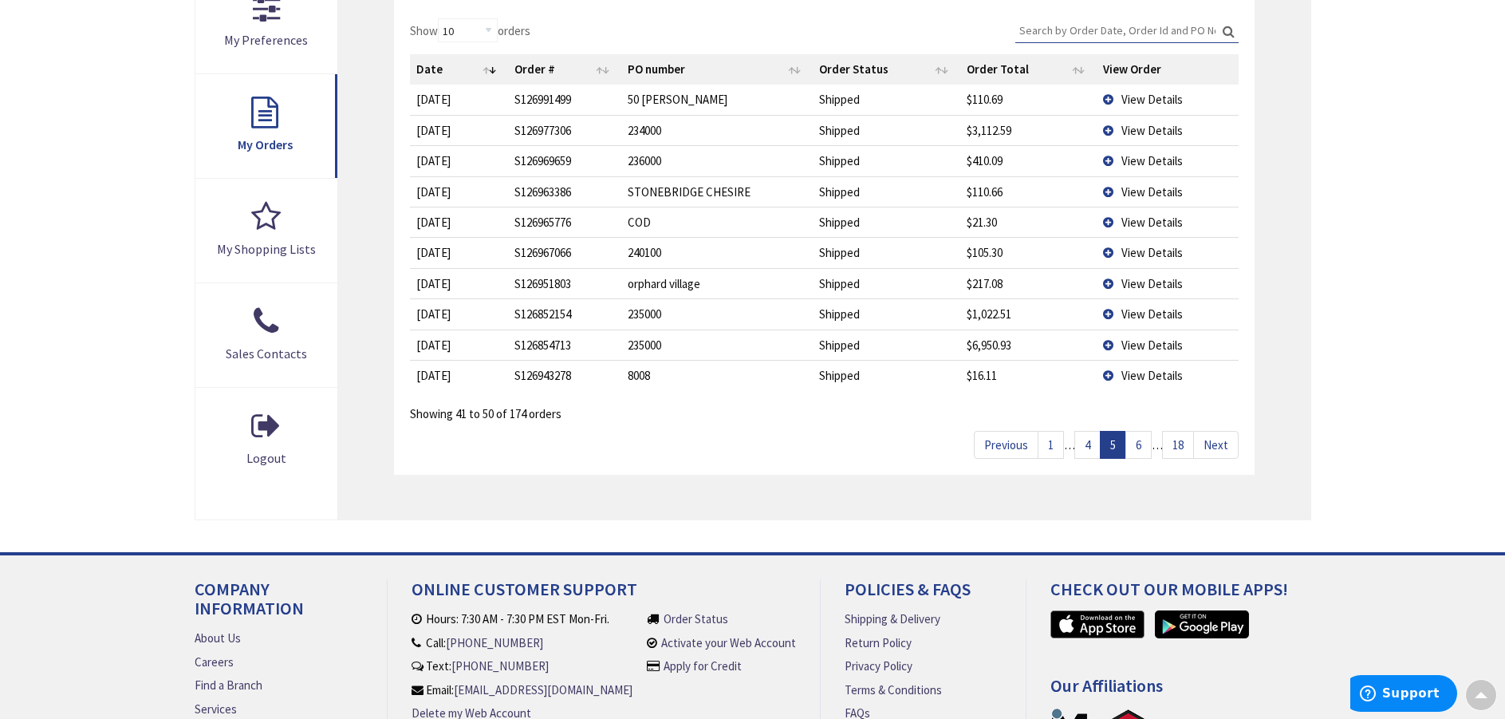
click at [1139, 443] on link "6" at bounding box center [1138, 445] width 26 height 28
click at [1146, 443] on link "7" at bounding box center [1138, 445] width 26 height 28
click at [1146, 443] on link "8" at bounding box center [1138, 445] width 26 height 28
click at [1139, 163] on span "View Details" at bounding box center [1151, 160] width 61 height 15
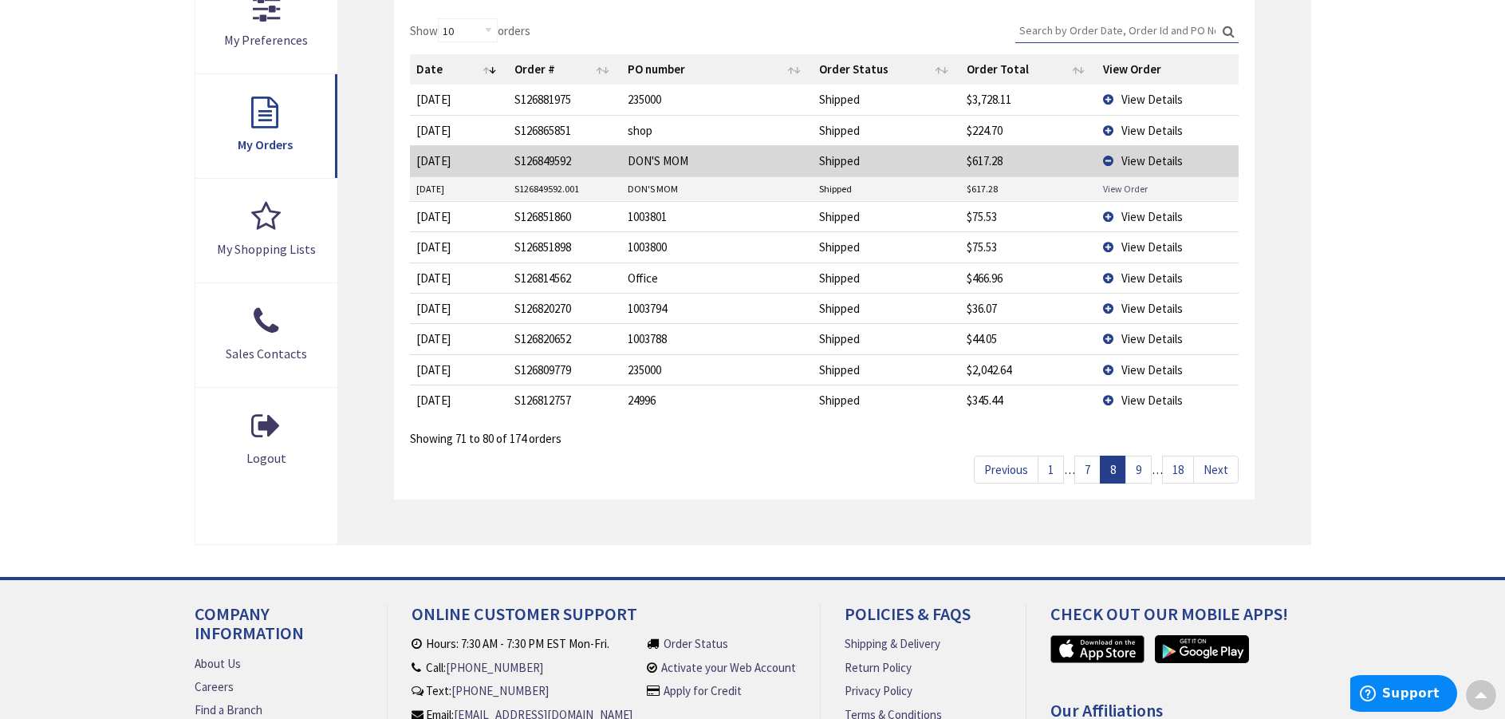
click at [1132, 187] on link "View Order" at bounding box center [1125, 189] width 45 height 14
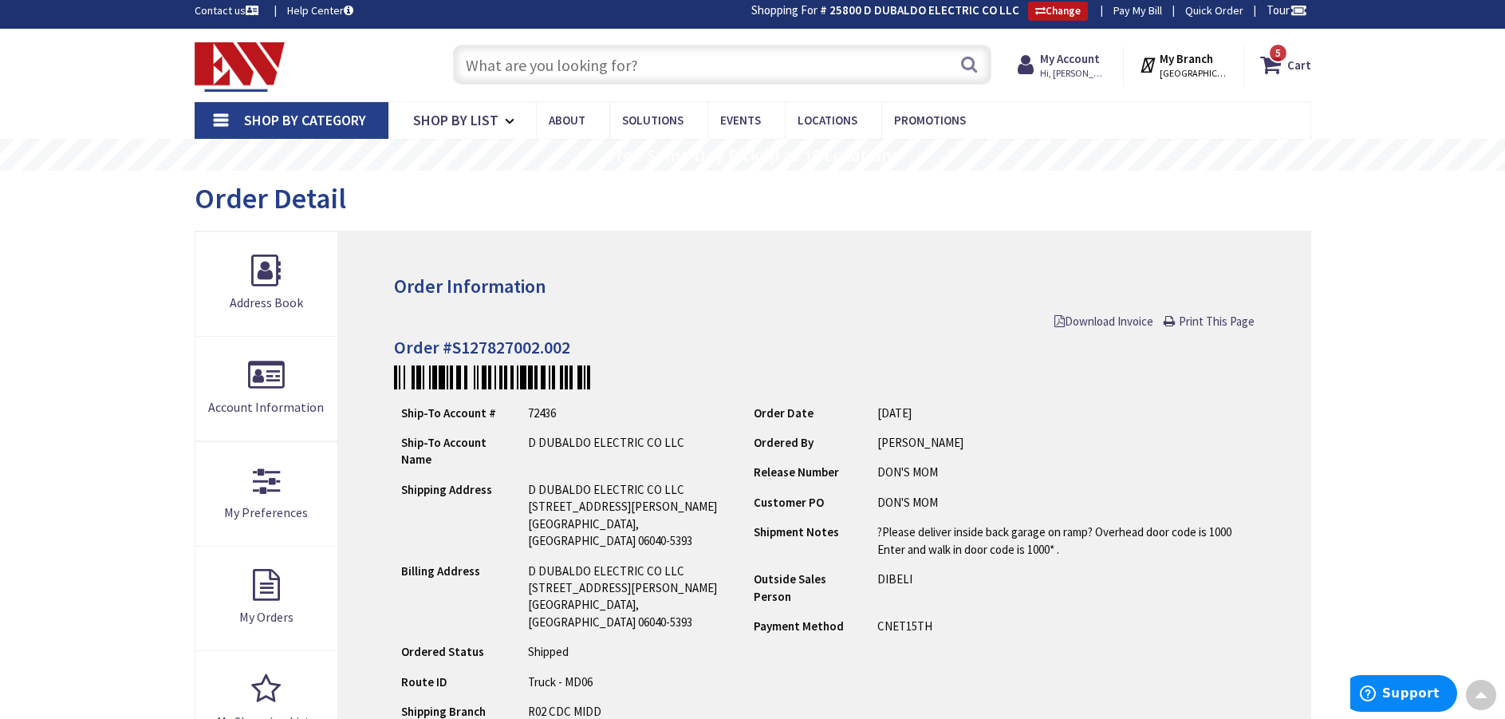
scroll to position [2, 0]
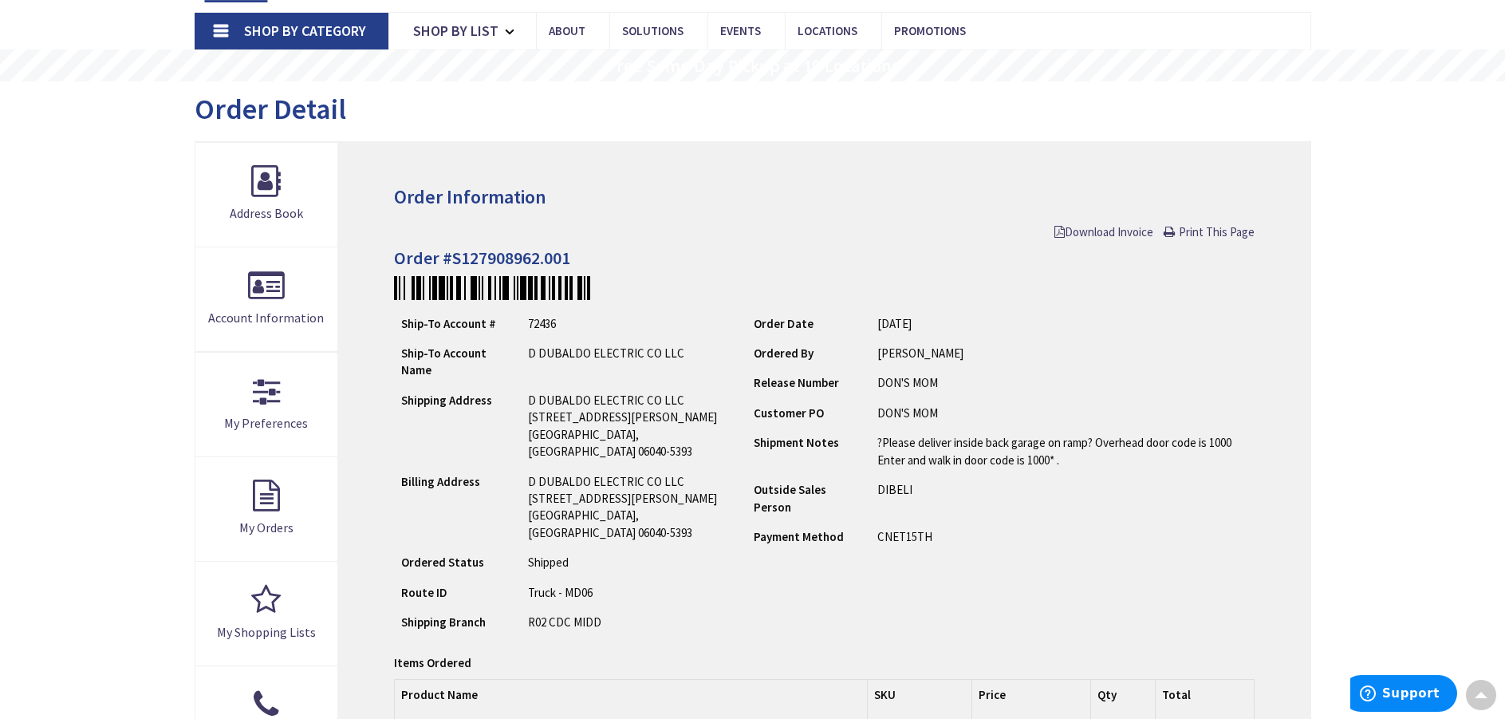
scroll to position [82, 0]
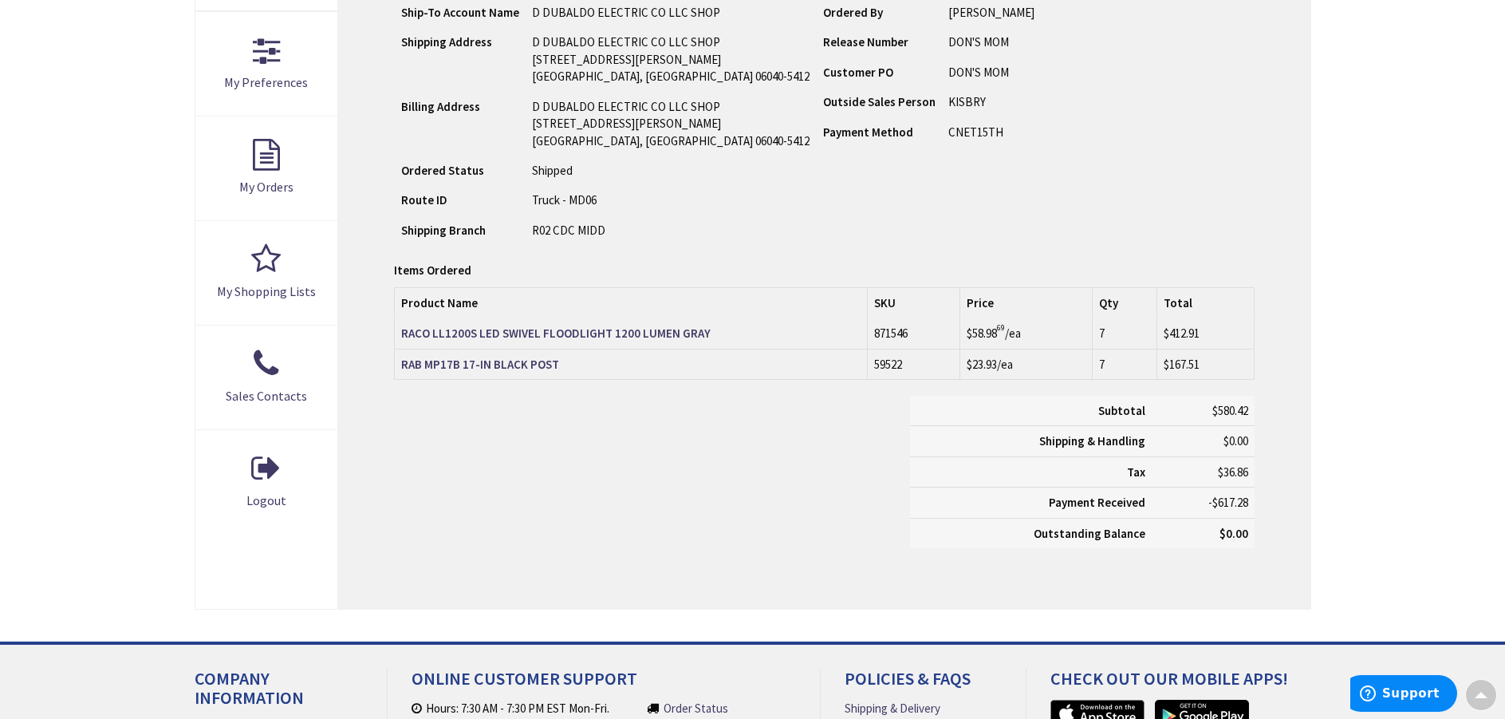
scroll to position [399, 0]
